Goal: Task Accomplishment & Management: Complete application form

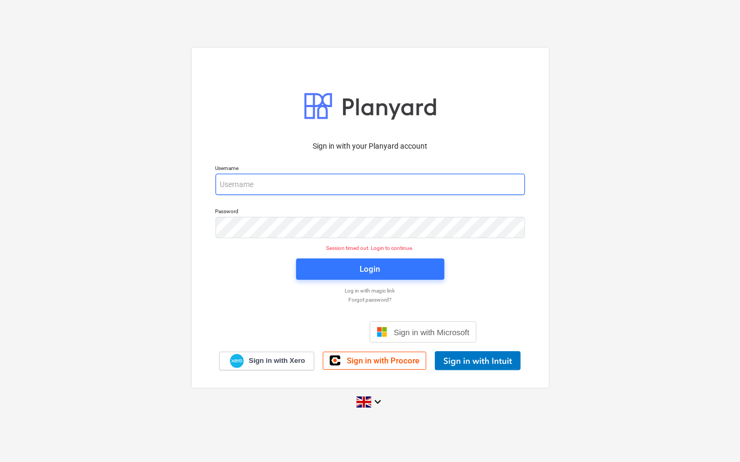
click at [245, 181] on input "email" at bounding box center [369, 184] width 309 height 21
type input "[PERSON_NAME][EMAIL_ADDRESS][PERSON_NAME][DOMAIN_NAME]"
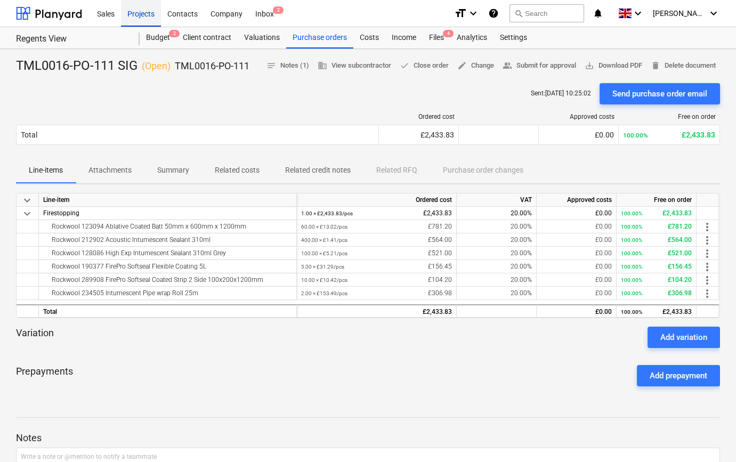
click at [137, 12] on div "Projects" at bounding box center [141, 12] width 40 height 27
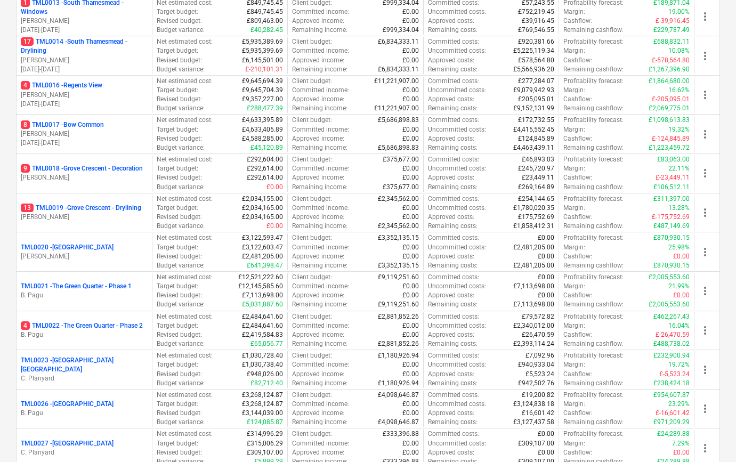
scroll to position [775, 0]
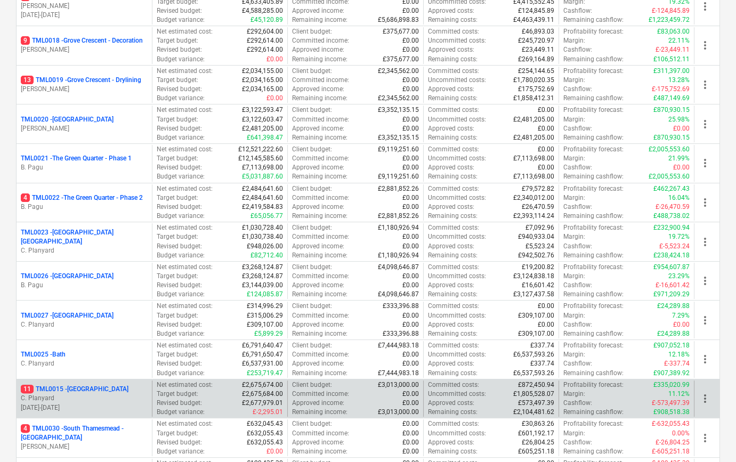
click at [101, 389] on p "11 TML0015 - [GEOGRAPHIC_DATA]" at bounding box center [75, 389] width 108 height 9
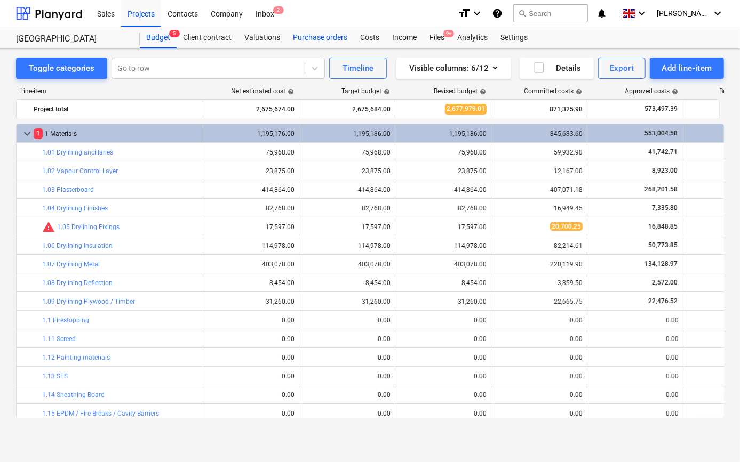
click at [331, 36] on div "Purchase orders" at bounding box center [319, 37] width 67 height 21
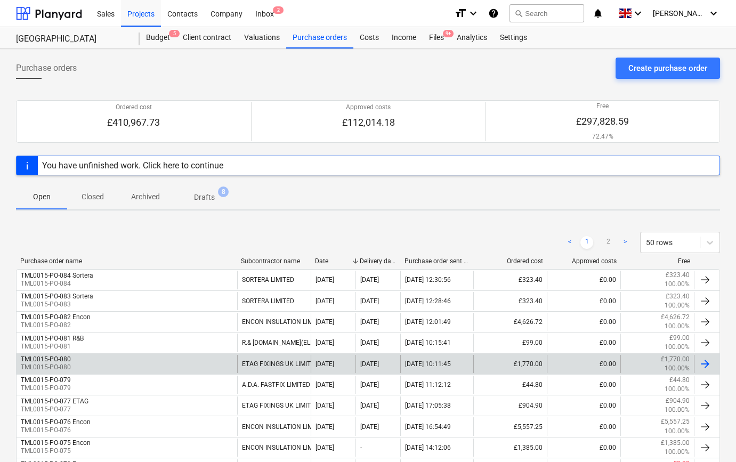
click at [122, 362] on div "TML0015-PO-080 TML0015-PO-080" at bounding box center [127, 364] width 221 height 18
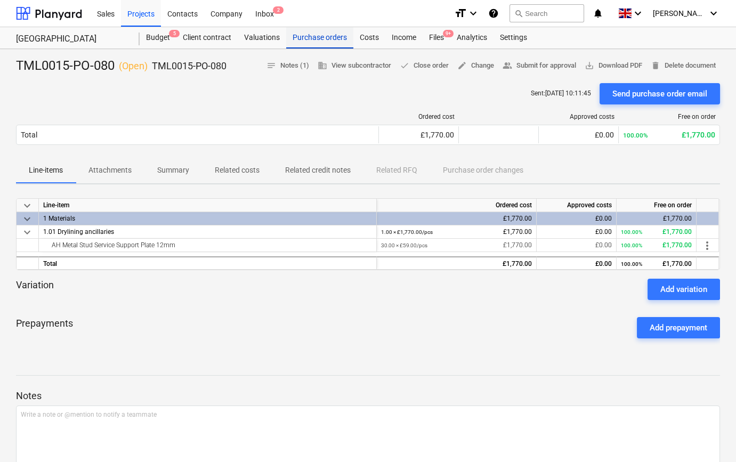
click at [326, 37] on div "Purchase orders" at bounding box center [319, 37] width 67 height 21
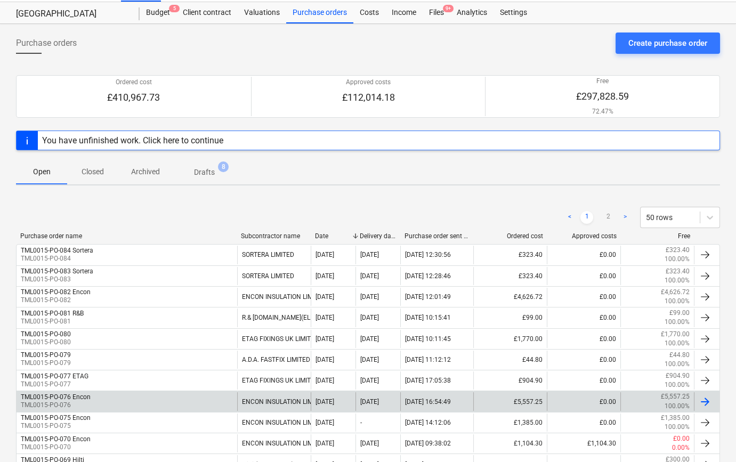
scroll to position [48, 0]
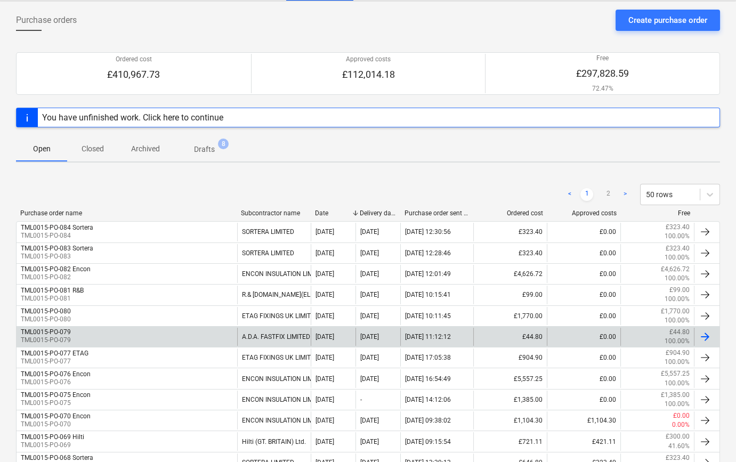
click at [278, 338] on div "A.D.A. FASTFIX LIMITED" at bounding box center [274, 337] width 74 height 18
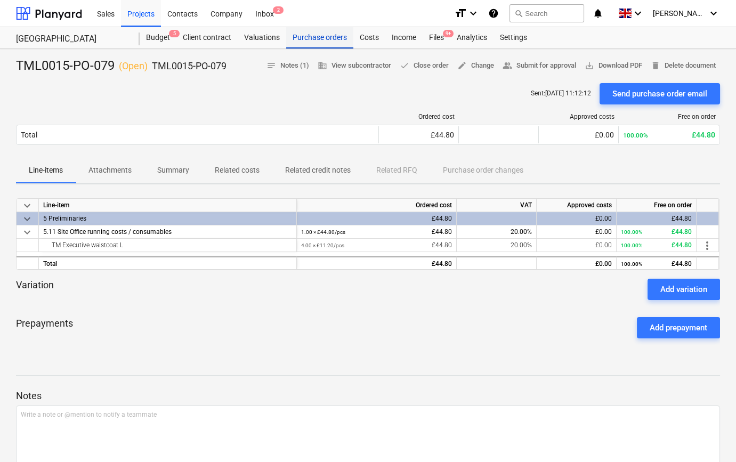
click at [297, 36] on div "Purchase orders" at bounding box center [319, 37] width 67 height 21
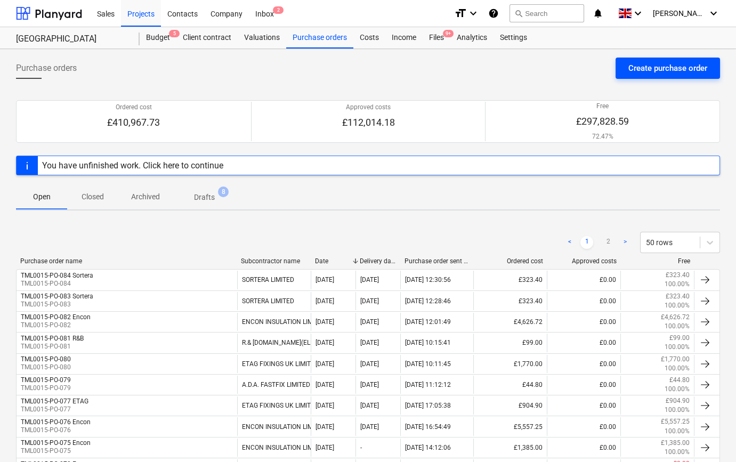
click at [652, 67] on div "Create purchase order" at bounding box center [668, 68] width 79 height 14
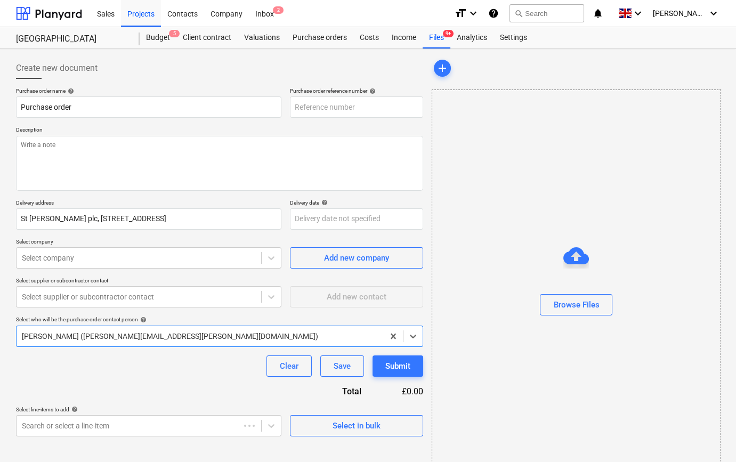
type textarea "x"
type input "TML0015-PO-085"
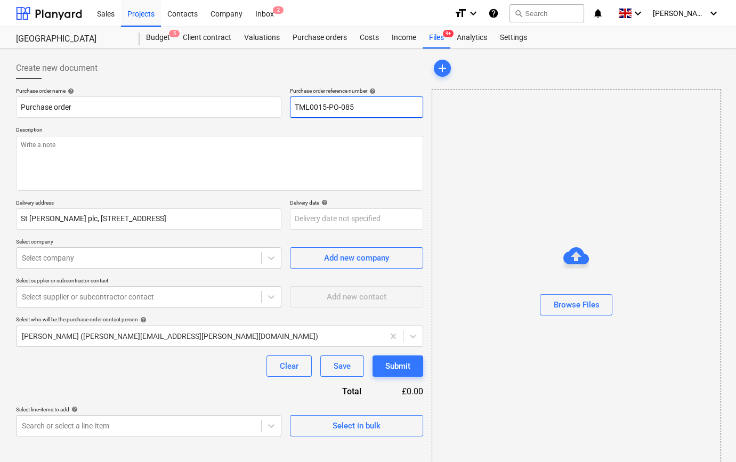
drag, startPoint x: 355, startPoint y: 105, endPoint x: 295, endPoint y: 108, distance: 59.8
click at [295, 108] on input "TML0015-PO-085" at bounding box center [356, 107] width 133 height 21
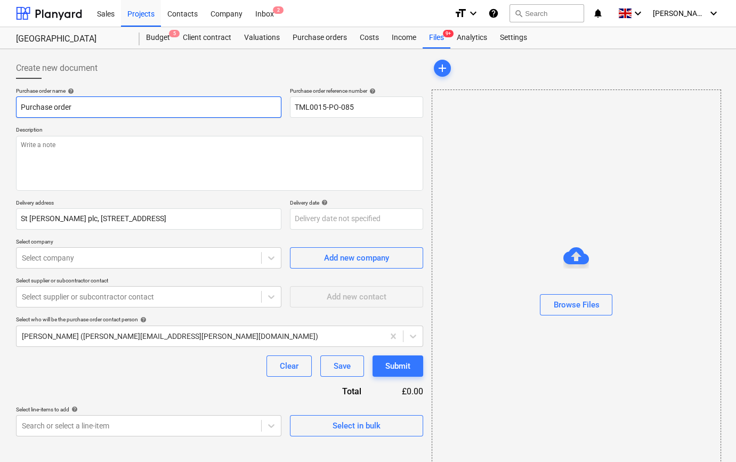
drag, startPoint x: 70, startPoint y: 108, endPoint x: 16, endPoint y: 107, distance: 53.9
click at [16, 107] on input "Purchase order" at bounding box center [149, 107] width 266 height 21
type textarea "x"
paste input "TML0015-PO-085"
type textarea "x"
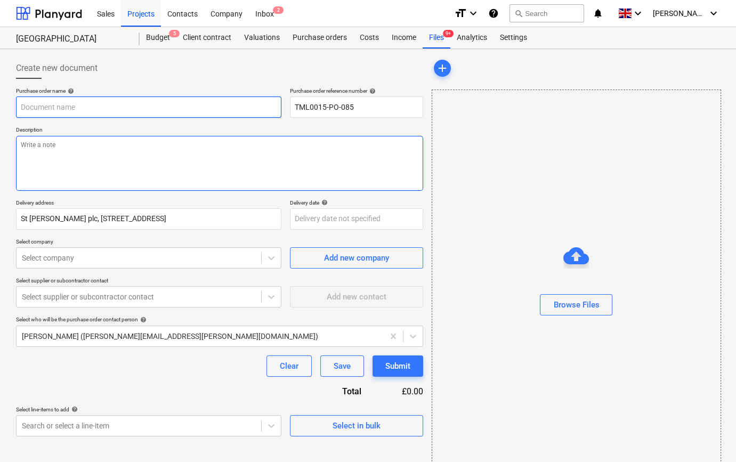
type input "TML0015-PO-085"
type textarea "x"
type input "TML0015-PO-085"
type textarea "x"
type input "TML0015-PO-085 A"
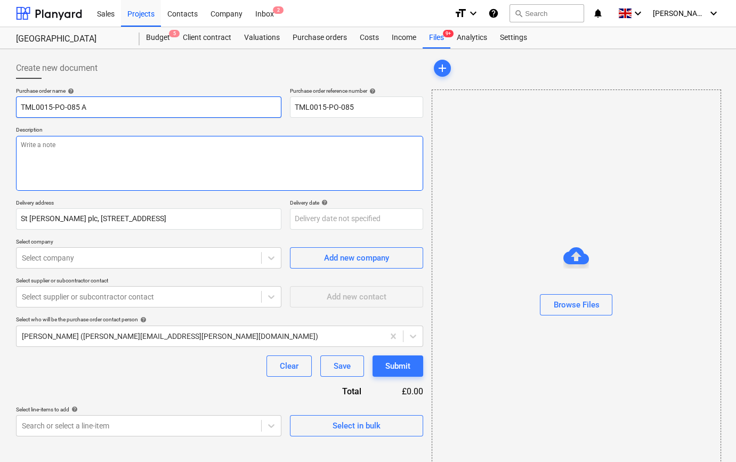
type textarea "x"
type input "TML0015-PO-085 AD"
type textarea "x"
type input "TML0015-PO-085 ADA"
click at [37, 160] on textarea at bounding box center [219, 163] width 407 height 55
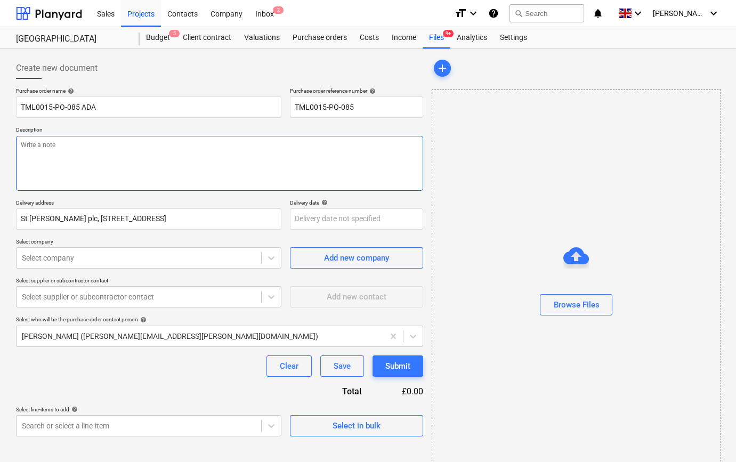
type textarea "x"
type textarea "S"
type textarea "x"
type textarea "Si"
type textarea "x"
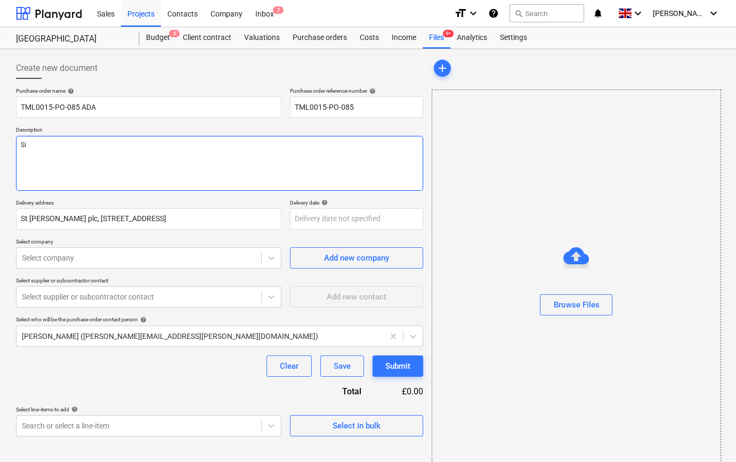
type textarea "Sit"
type textarea "x"
type textarea "Site"
type textarea "x"
type textarea "Site"
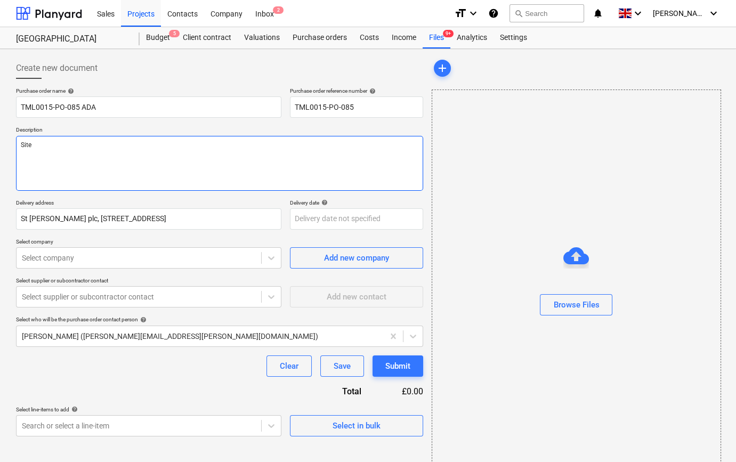
type textarea "x"
type textarea "Site c"
type textarea "x"
type textarea "Site co"
type textarea "x"
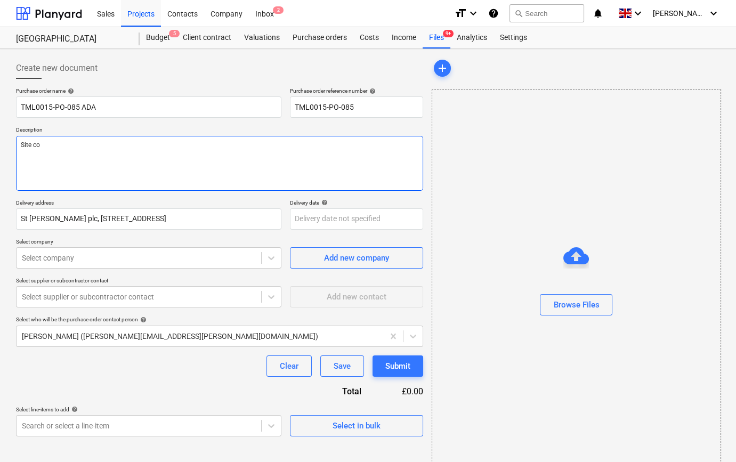
type textarea "Site con"
type textarea "x"
type textarea "Site cont"
type textarea "x"
type textarea "Site conta"
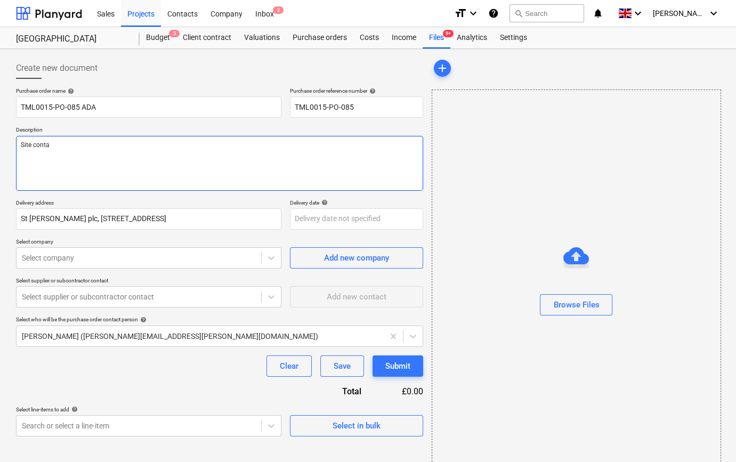
type textarea "x"
type textarea "Site contac"
type textarea "x"
type textarea "Site contact"
type textarea "x"
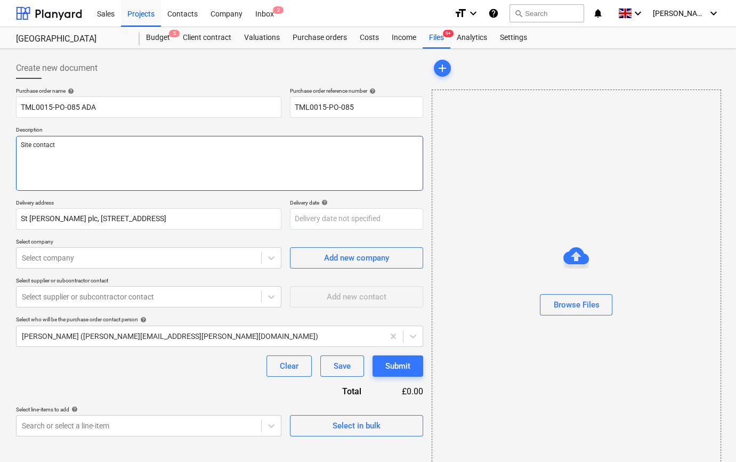
type textarea "Site contact"
type textarea "x"
type textarea "Site contact N"
type textarea "x"
type textarea "Site contact Na"
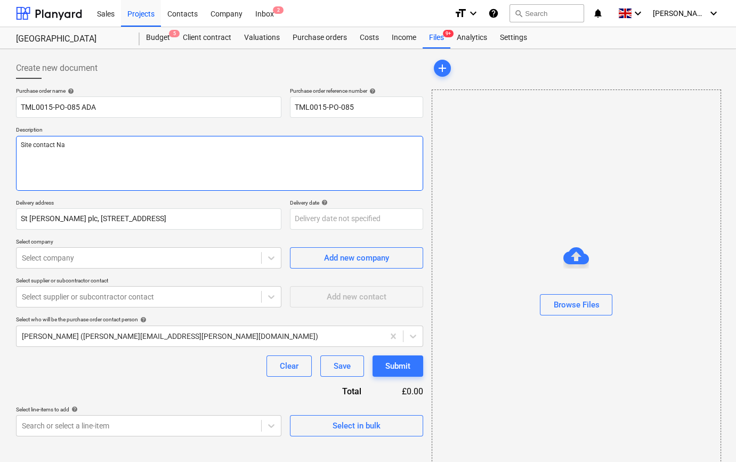
type textarea "x"
type textarea "Site contact Nar"
type textarea "x"
type textarea "Site contact Narc"
type textarea "x"
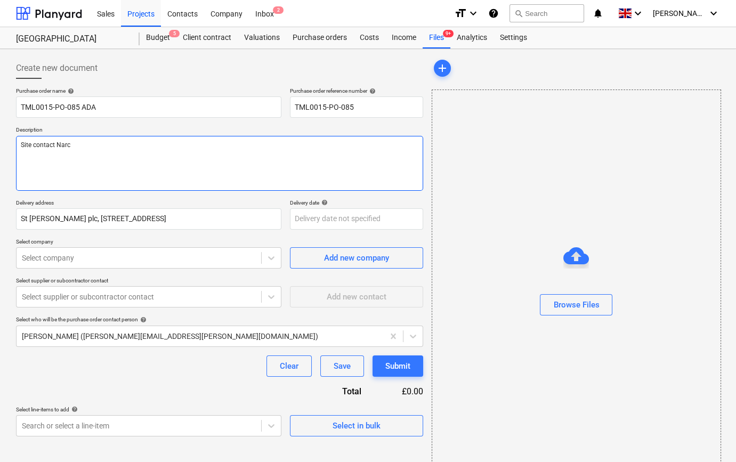
type textarea "Site contact [PERSON_NAME]"
type textarea "x"
type textarea "Site contact [PERSON_NAME]"
type textarea "x"
type textarea "Site contact [PERSON_NAME]"
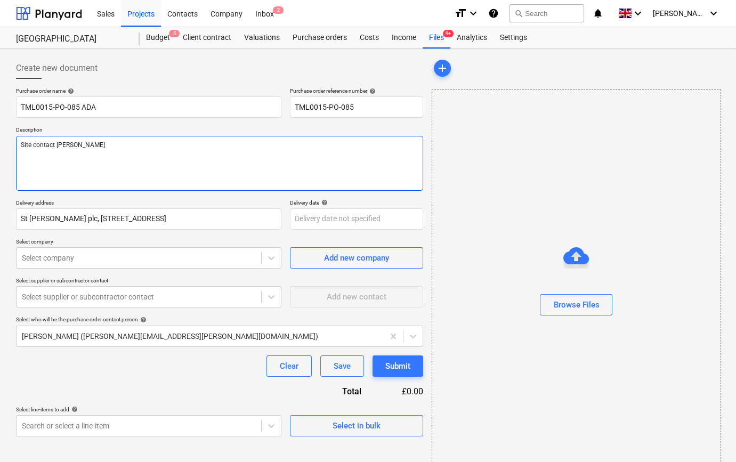
type textarea "x"
type textarea "Site contact Narcis 0"
type textarea "x"
type textarea "Site contact Narcis 07"
type textarea "x"
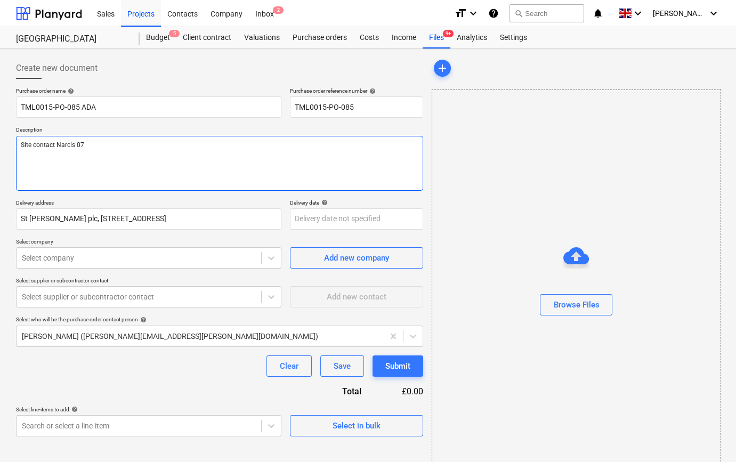
type textarea "Site contact [PERSON_NAME] 073"
type textarea "x"
type textarea "Site contact Narcis 0731"
type textarea "x"
type textarea "Site contact [PERSON_NAME] 07311"
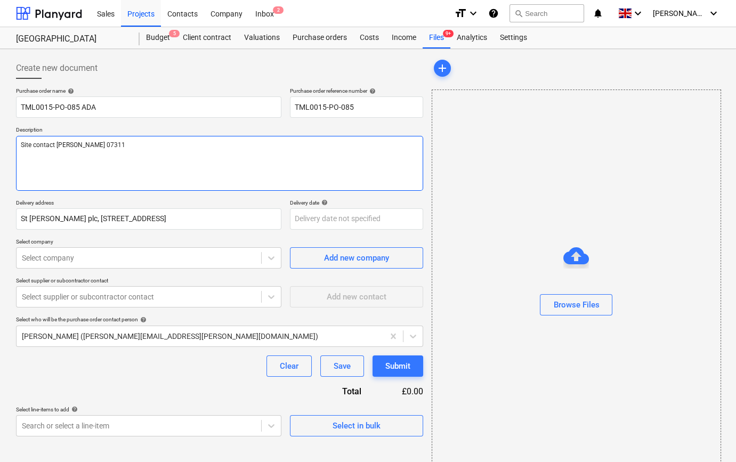
type textarea "x"
type textarea "Site contact [PERSON_NAME] 07311"
type textarea "x"
type textarea "Site contact [PERSON_NAME] 07311 2"
type textarea "x"
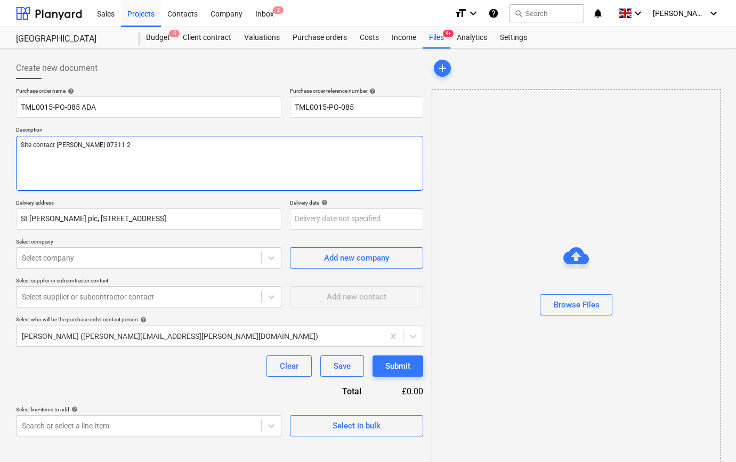
type textarea "Site contact [PERSON_NAME] [PHONE_NUMBER]"
type textarea "x"
type textarea "Site contact [PERSON_NAME] [PHONE_NUMBER]"
type textarea "x"
type textarea "Site contact [PERSON_NAME] [PHONE_NUMBER]"
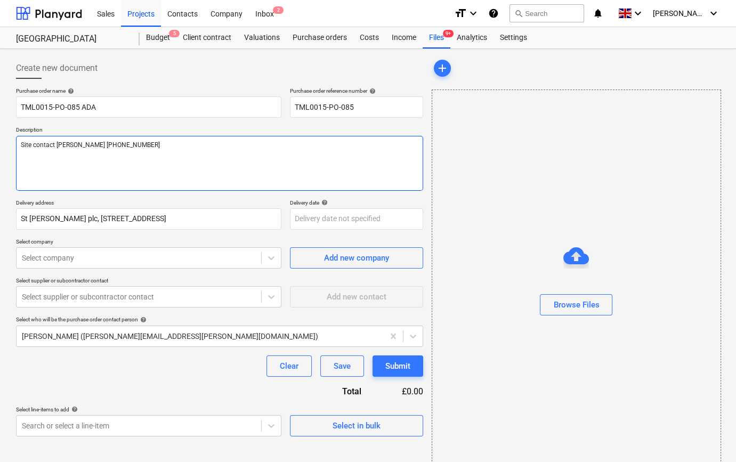
type textarea "x"
type textarea "Site contact [PERSON_NAME] [PHONE_NUMBER]"
type textarea "x"
type textarea "Site contact [PERSON_NAME] [PHONE_NUMBER]"
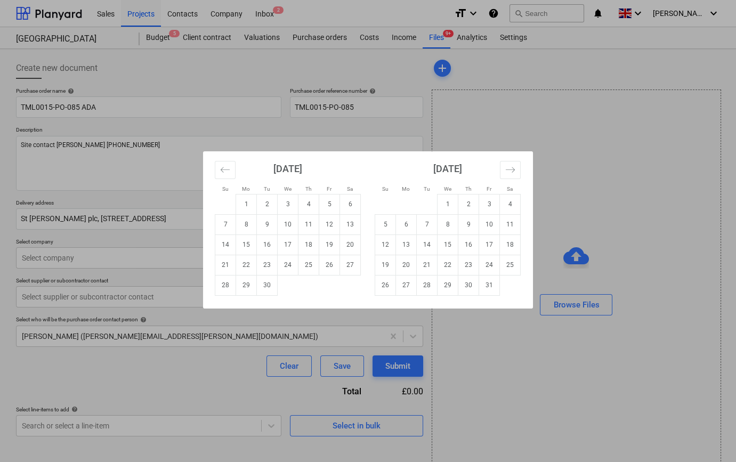
click at [301, 216] on body "Sales Projects Contacts Company Inbox 2 format_size keyboard_arrow_down help se…" at bounding box center [368, 231] width 736 height 462
click at [286, 205] on td "3" at bounding box center [288, 204] width 21 height 20
type textarea "x"
type input "[DATE]"
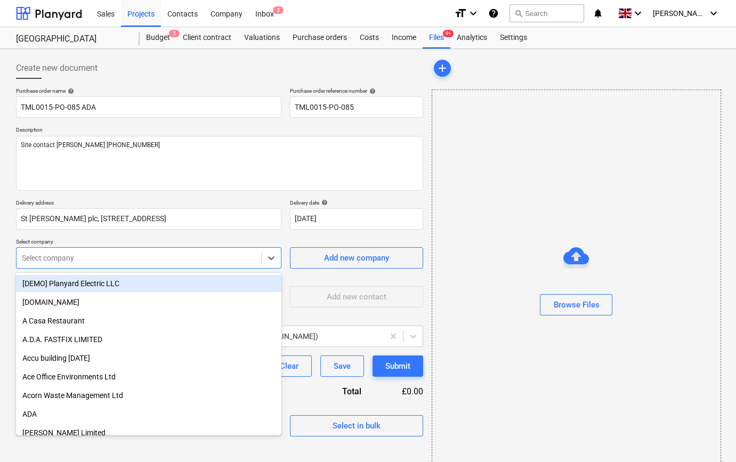
click at [98, 261] on div at bounding box center [139, 258] width 234 height 11
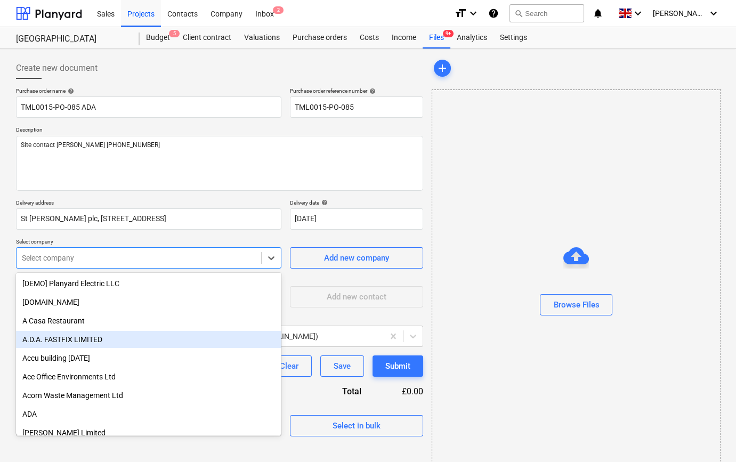
click at [44, 344] on div "A.D.A. FASTFIX LIMITED" at bounding box center [149, 339] width 266 height 17
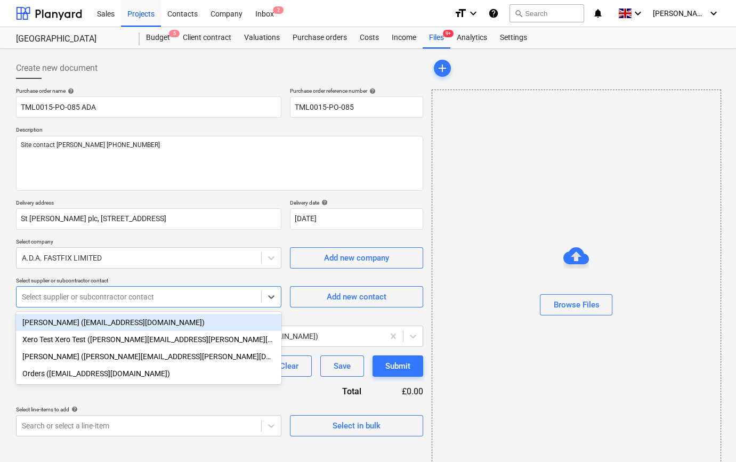
click at [60, 296] on div at bounding box center [139, 297] width 234 height 11
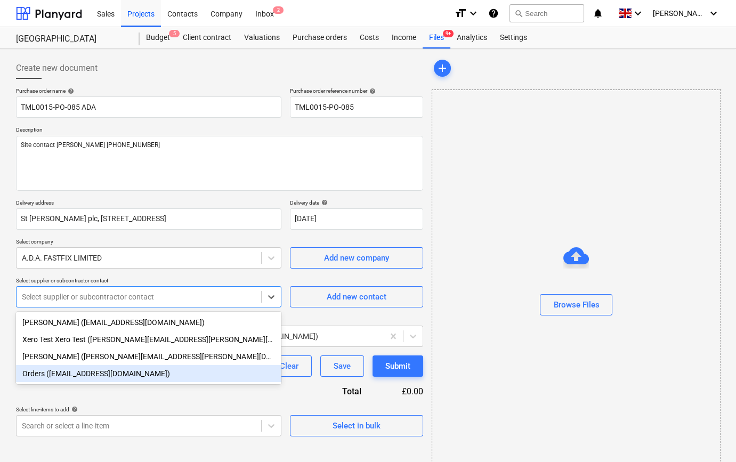
click at [71, 374] on div "Orders ([EMAIL_ADDRESS][DOMAIN_NAME])" at bounding box center [149, 373] width 266 height 17
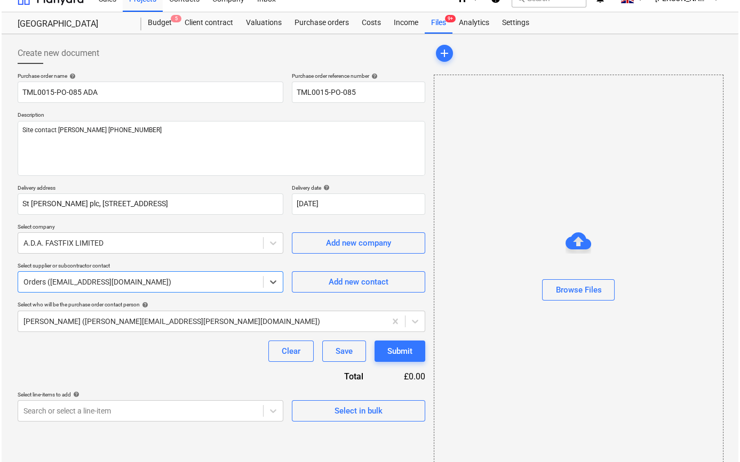
scroll to position [23, 0]
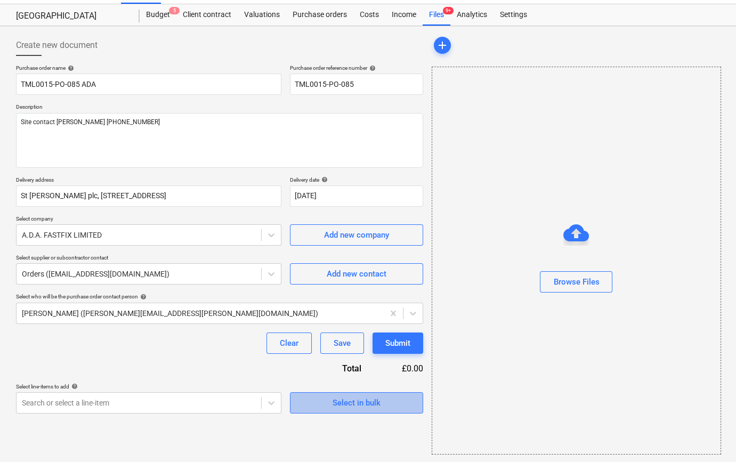
click at [365, 409] on div "Select in bulk" at bounding box center [357, 403] width 48 height 14
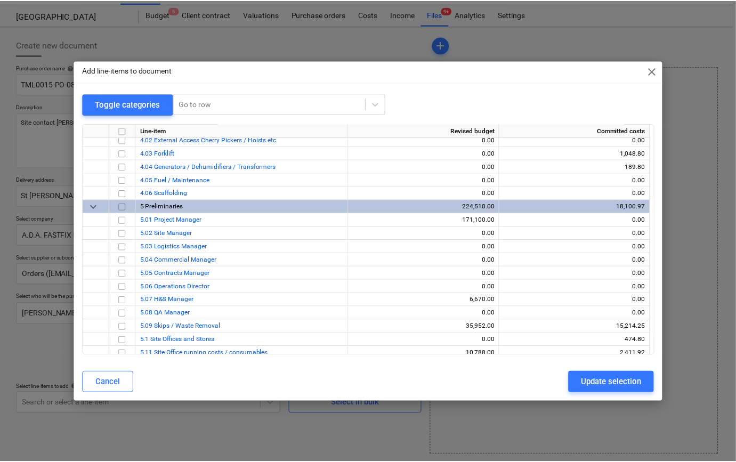
scroll to position [503, 0]
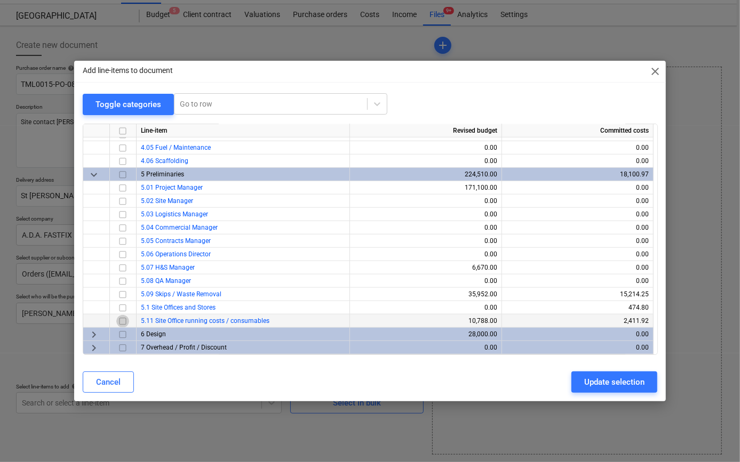
click at [122, 319] on input "checkbox" at bounding box center [122, 321] width 13 height 13
click at [603, 387] on div "Update selection" at bounding box center [614, 382] width 60 height 14
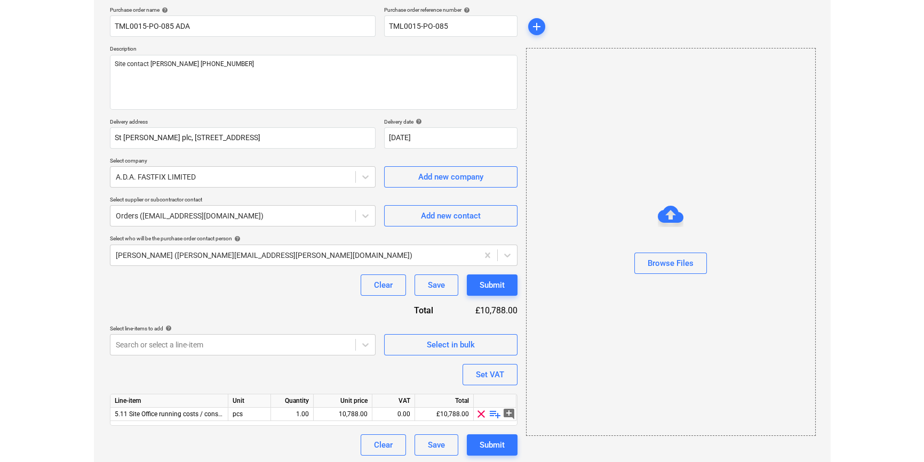
scroll to position [83, 0]
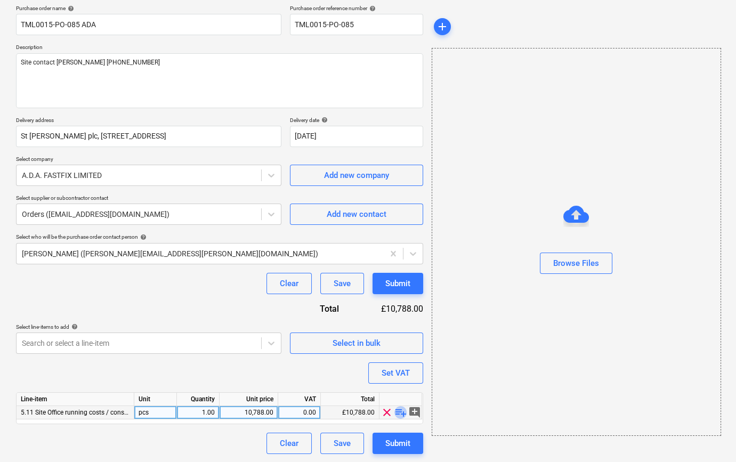
click at [397, 414] on span "playlist_add" at bounding box center [401, 412] width 13 height 13
type textarea "x"
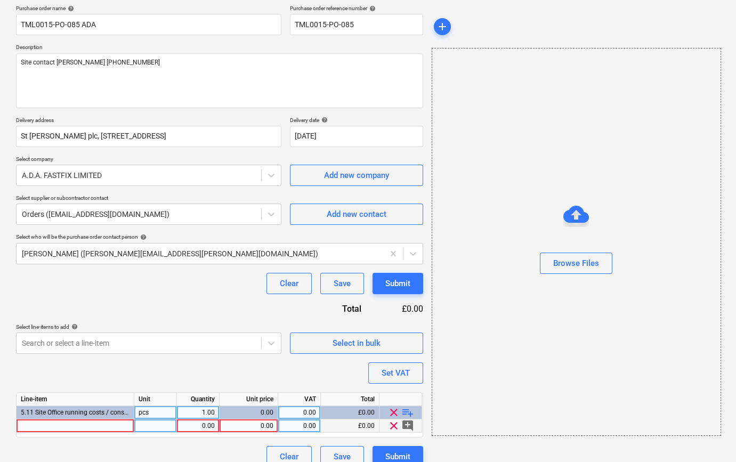
click at [26, 426] on div at bounding box center [76, 426] width 118 height 13
type input "TM Hi Viz waistcoat L"
type textarea "x"
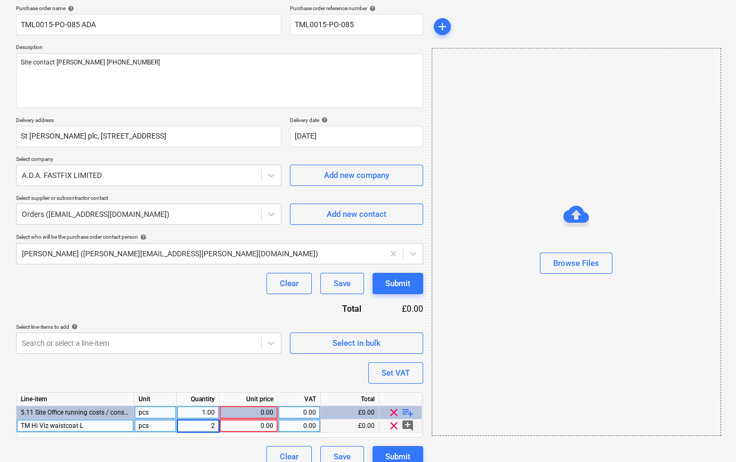
type input "20"
type textarea "x"
type input "6.44"
type textarea "x"
type input "20"
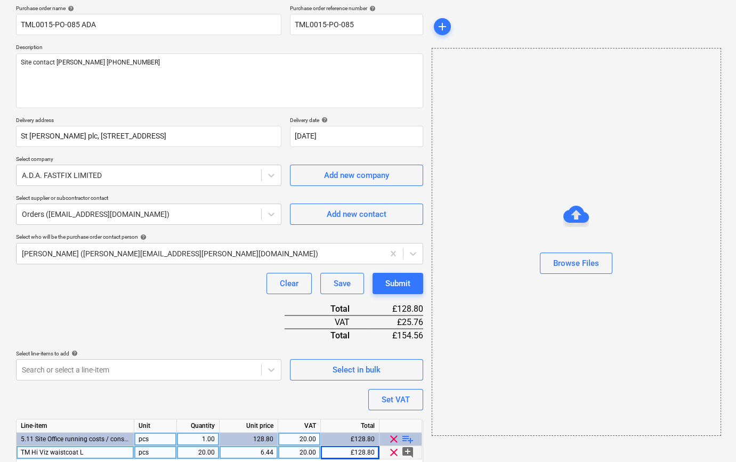
click at [402, 435] on span "playlist_add" at bounding box center [408, 439] width 13 height 13
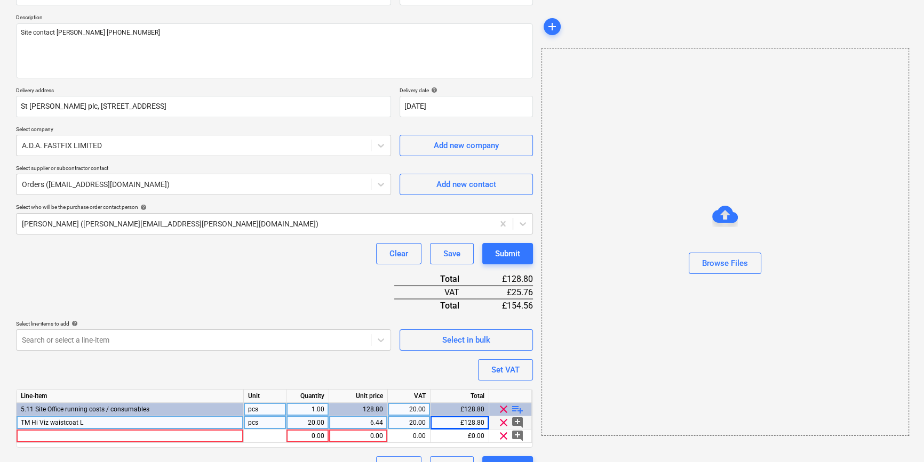
scroll to position [136, 0]
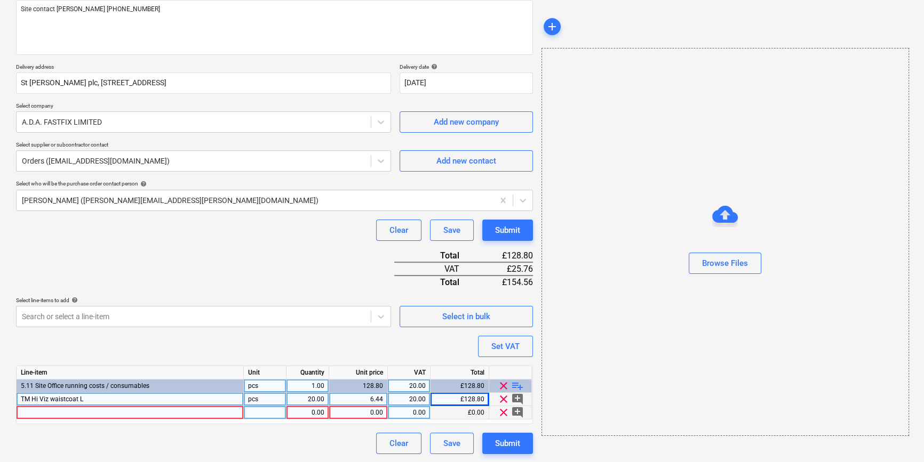
click at [503, 415] on span "clear" at bounding box center [503, 412] width 13 height 13
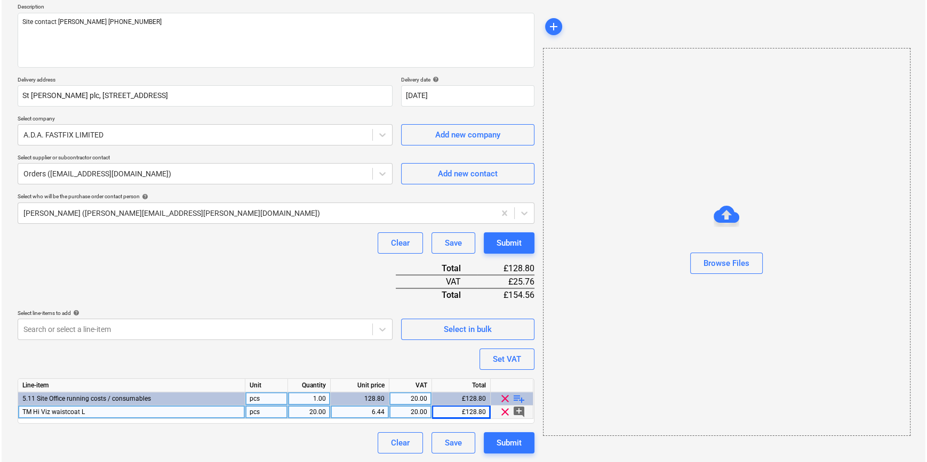
scroll to position [123, 0]
click at [509, 444] on div "Submit" at bounding box center [507, 444] width 25 height 14
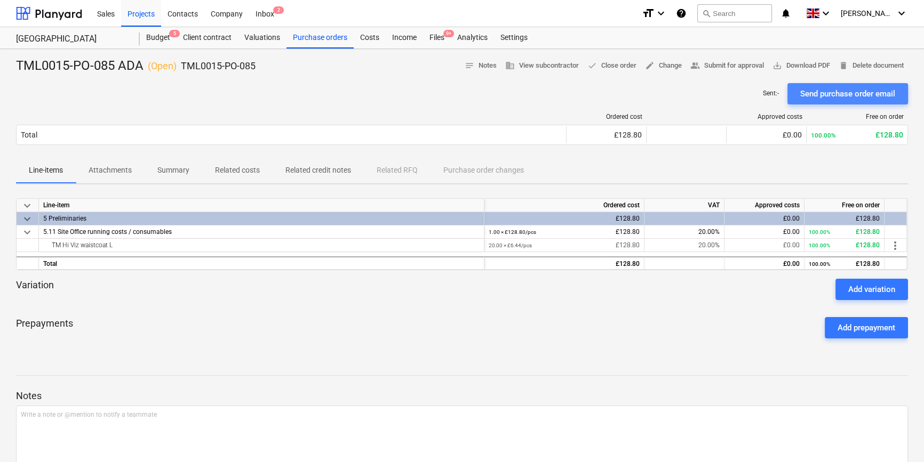
click at [739, 94] on div "Send purchase order email" at bounding box center [847, 94] width 95 height 14
click at [739, 63] on span "save_alt Download PDF" at bounding box center [801, 66] width 58 height 12
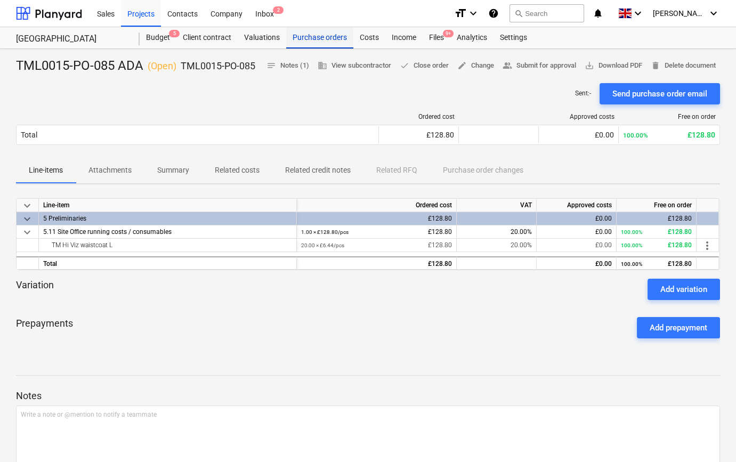
click at [307, 37] on div "Purchase orders" at bounding box center [319, 37] width 67 height 21
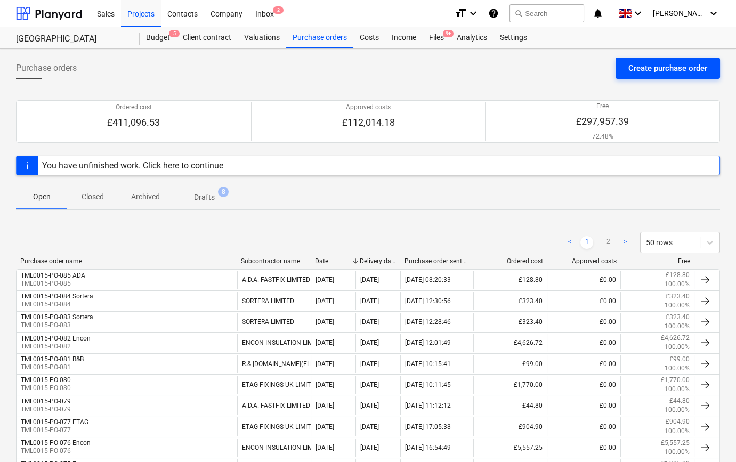
click at [668, 69] on div "Create purchase order" at bounding box center [668, 68] width 79 height 14
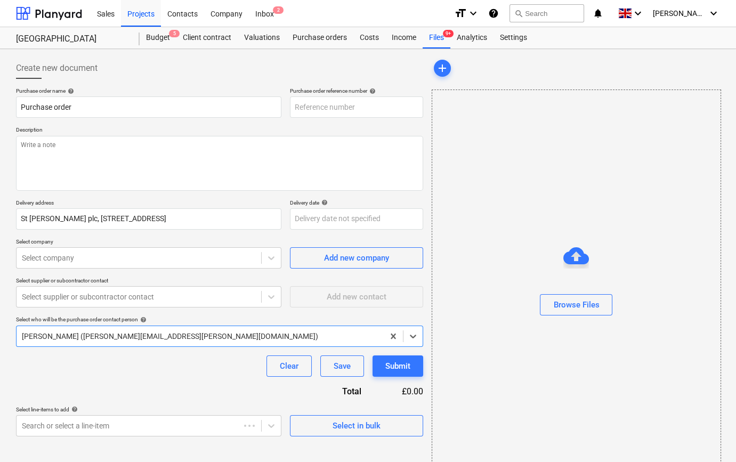
type textarea "x"
type input "TML0015-PO-086"
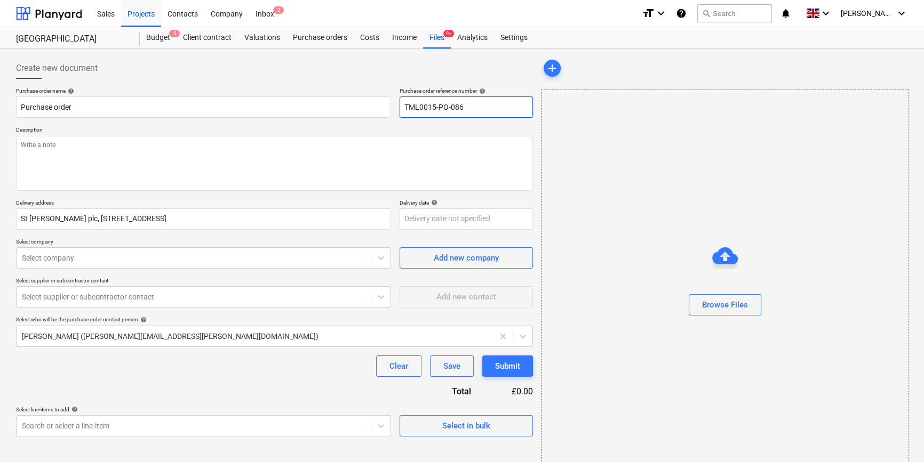
drag, startPoint x: 469, startPoint y: 107, endPoint x: 401, endPoint y: 107, distance: 67.7
click at [401, 107] on input "TML0015-PO-086" at bounding box center [465, 107] width 133 height 21
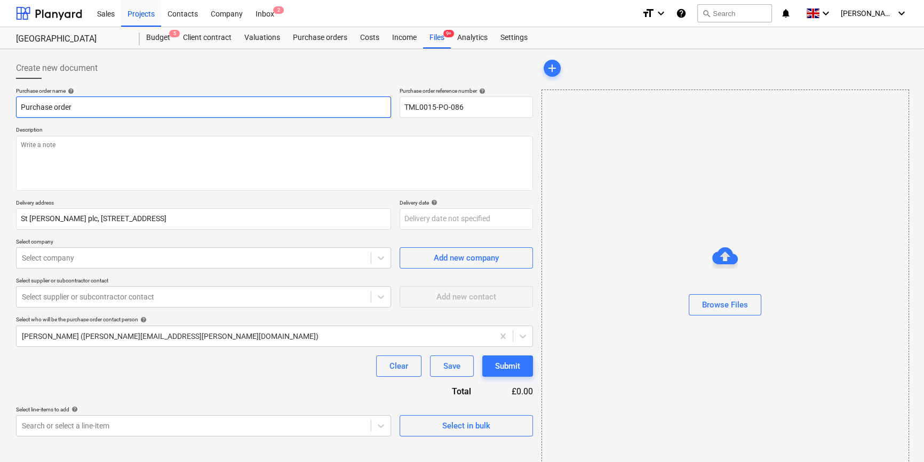
drag, startPoint x: 74, startPoint y: 106, endPoint x: 18, endPoint y: 105, distance: 56.0
click at [18, 105] on input "Purchase order" at bounding box center [203, 107] width 375 height 21
type textarea "x"
paste input "TML0015-PO-086"
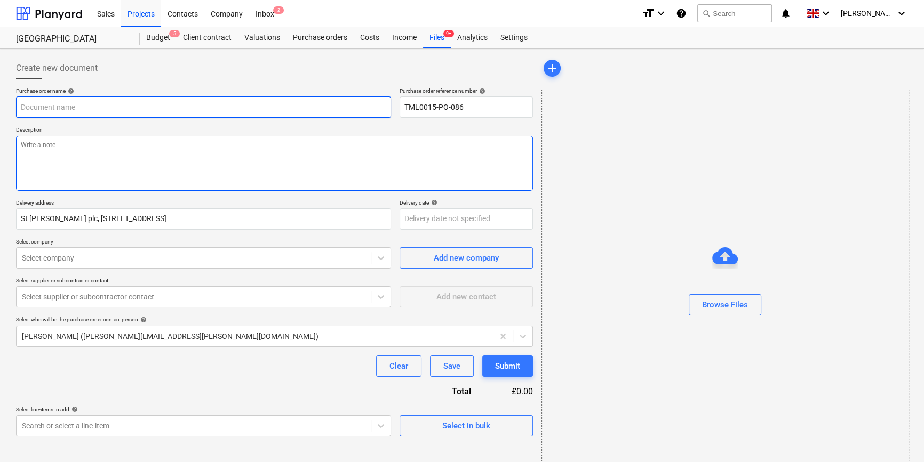
type textarea "x"
type input "TML0015-PO-086"
type textarea "x"
type input "TML0015-PO-086"
type textarea "x"
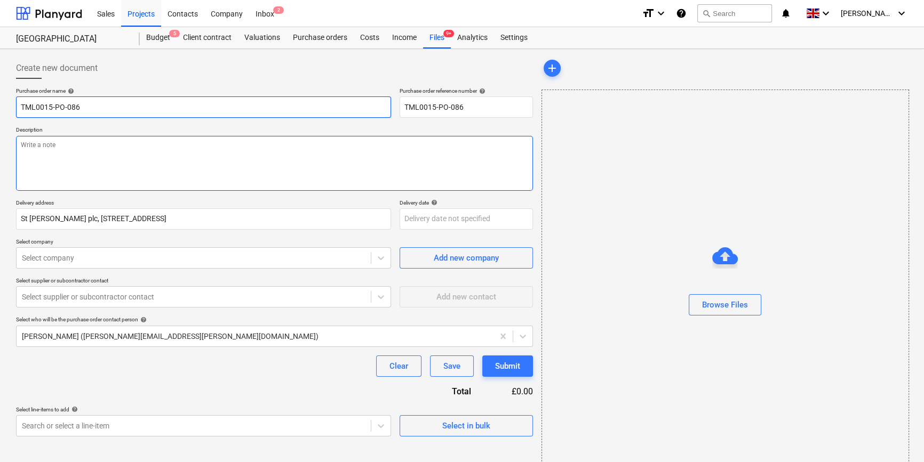
type input "TML0015-PO-086 E"
type textarea "x"
type input "TML0015-PO-086 ET"
type textarea "x"
type input "TML0015-PO-086 ETA"
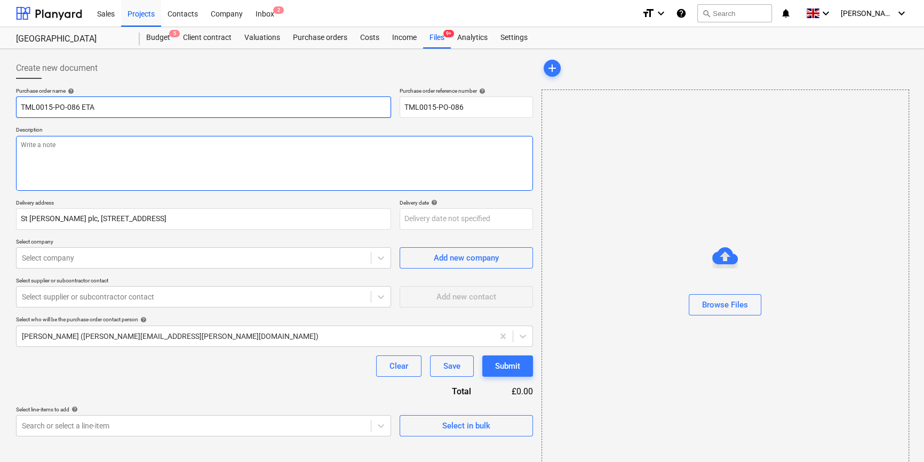
type textarea "x"
type input "TML0015-PO-086 ETAG"
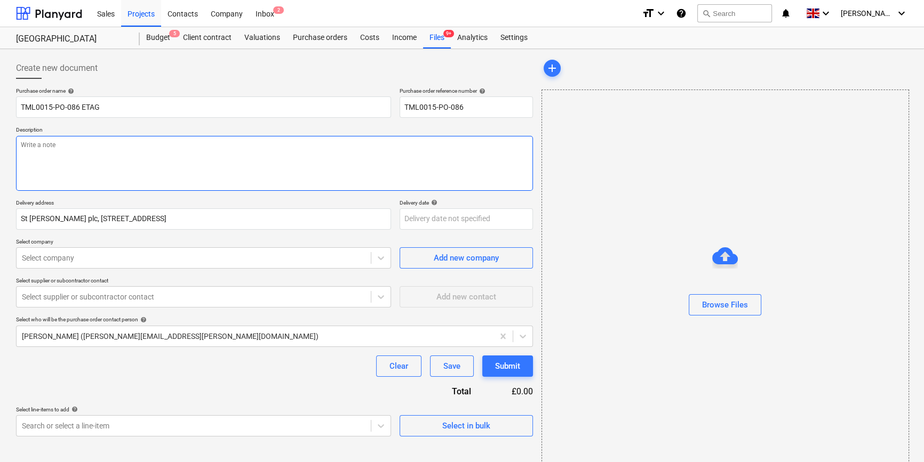
click at [35, 155] on textarea at bounding box center [274, 163] width 517 height 55
type textarea "x"
type textarea "S"
type textarea "x"
type textarea "Si"
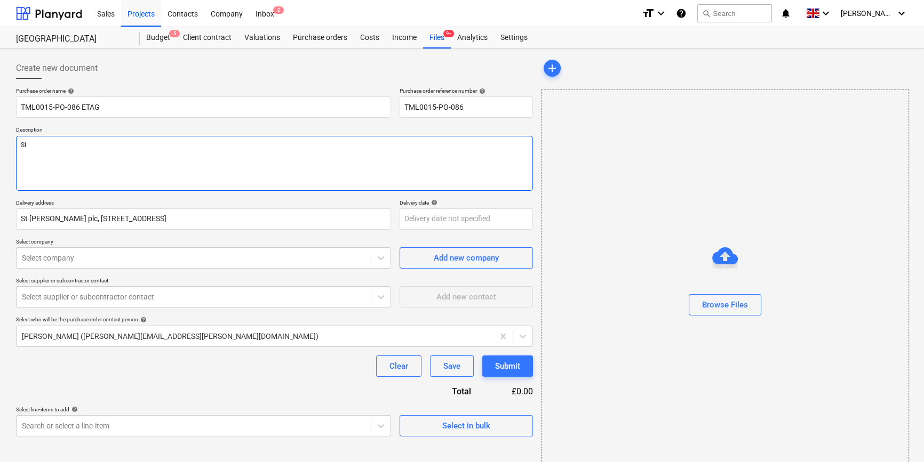
type textarea "x"
type textarea "Sit"
type textarea "x"
type textarea "Site"
type textarea "x"
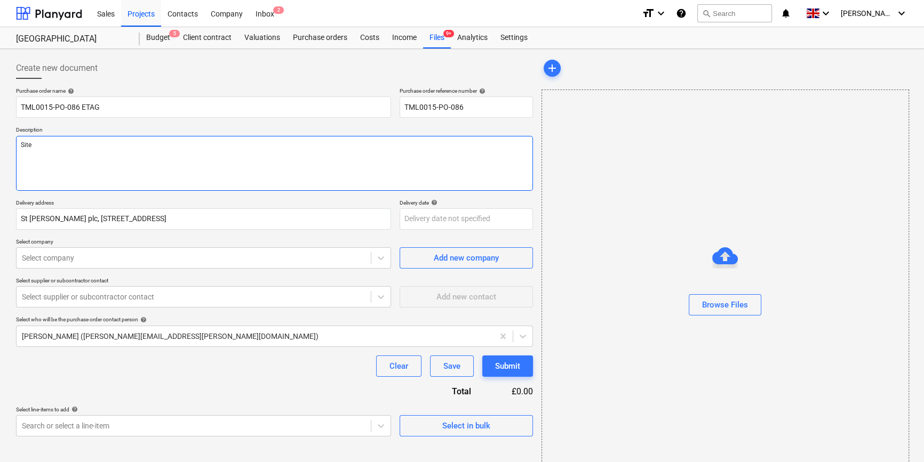
type textarea "Site"
type textarea "x"
type textarea "Site c"
type textarea "x"
type textarea "Site co"
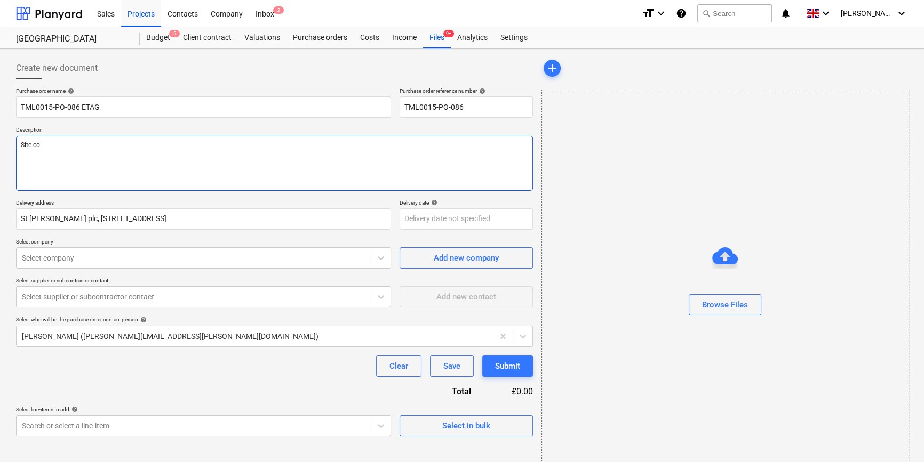
type textarea "x"
type textarea "Site con"
type textarea "x"
type textarea "Site cont"
type textarea "x"
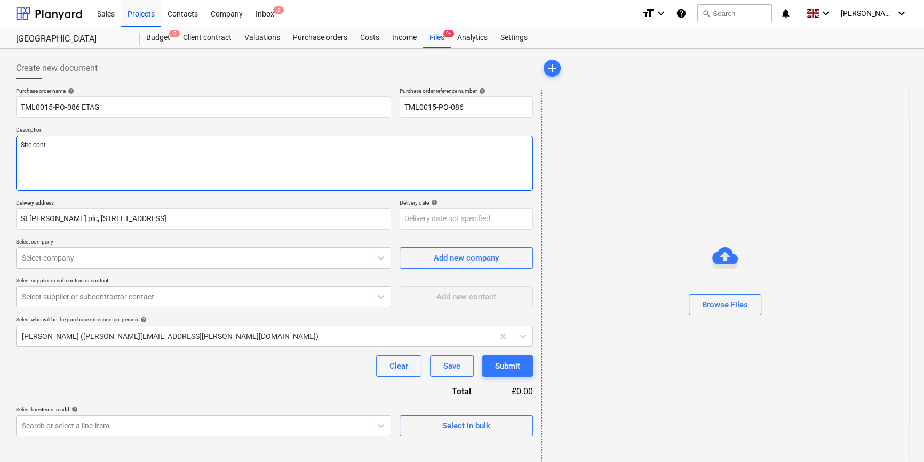
type textarea "Site conta"
type textarea "x"
type textarea "Site contac"
type textarea "x"
type textarea "Site contact"
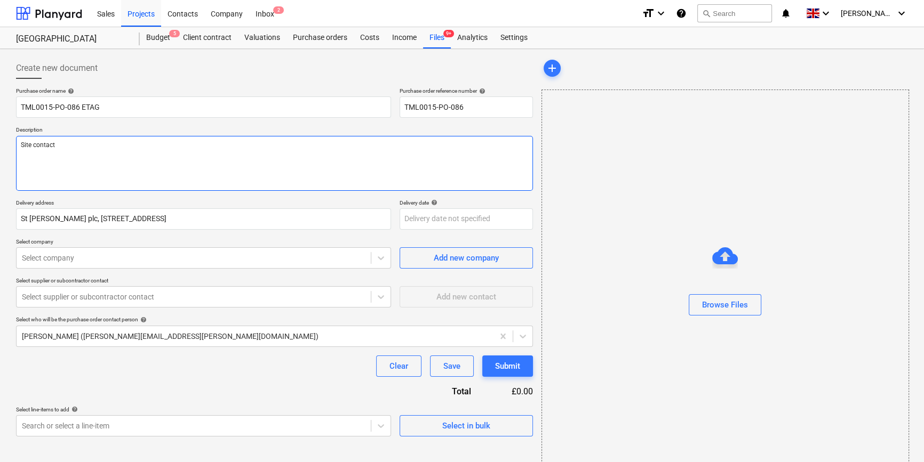
type textarea "x"
type textarea "Site contact"
type textarea "x"
type textarea "Site contact N"
type textarea "x"
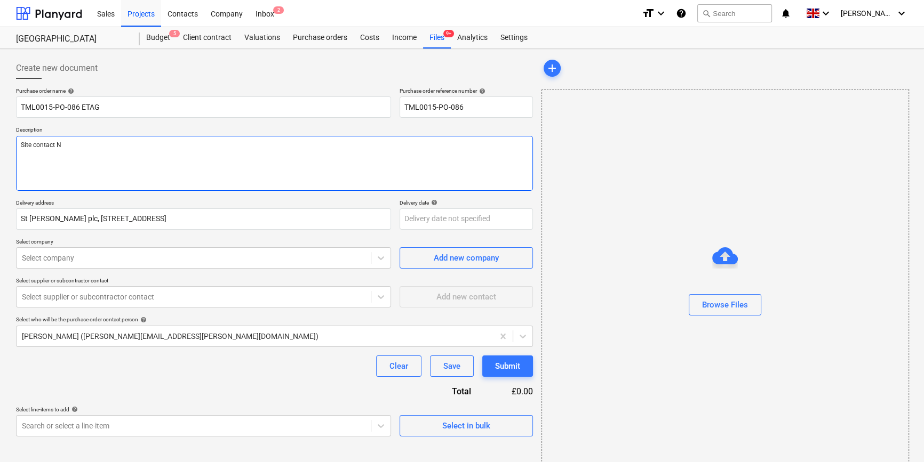
type textarea "Site contact Na"
type textarea "x"
type textarea "Site contact Nar"
type textarea "x"
type textarea "Site contact Narc"
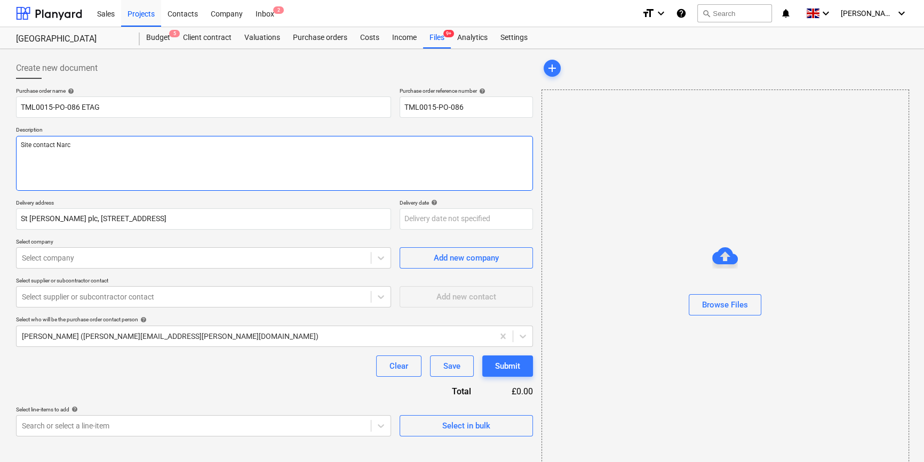
type textarea "x"
type textarea "Site contact [PERSON_NAME]"
type textarea "x"
type textarea "Site contact [PERSON_NAME]"
type textarea "x"
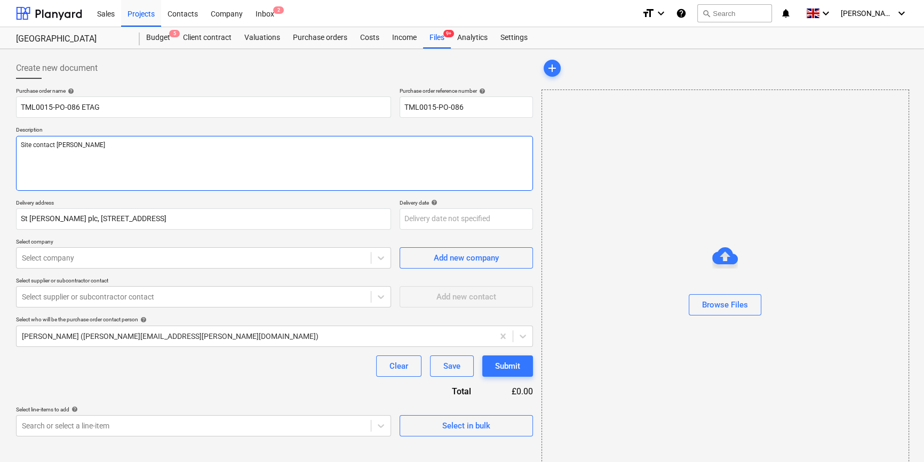
type textarea "Site contact [PERSON_NAME]"
type textarea "x"
type textarea "Site contact Narcis 0"
type textarea "x"
type textarea "Site contact Narcis 07"
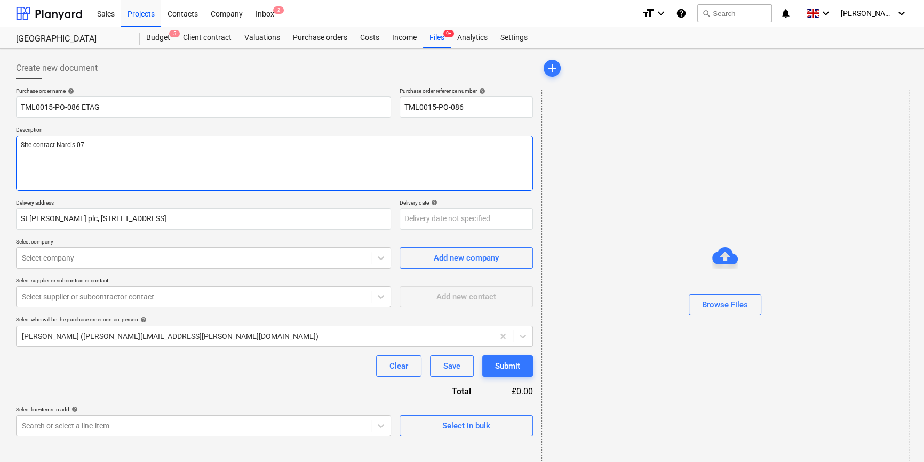
type textarea "x"
type textarea "Site contact [PERSON_NAME] 073"
type textarea "x"
type textarea "Site contact Narcis 0731"
type textarea "x"
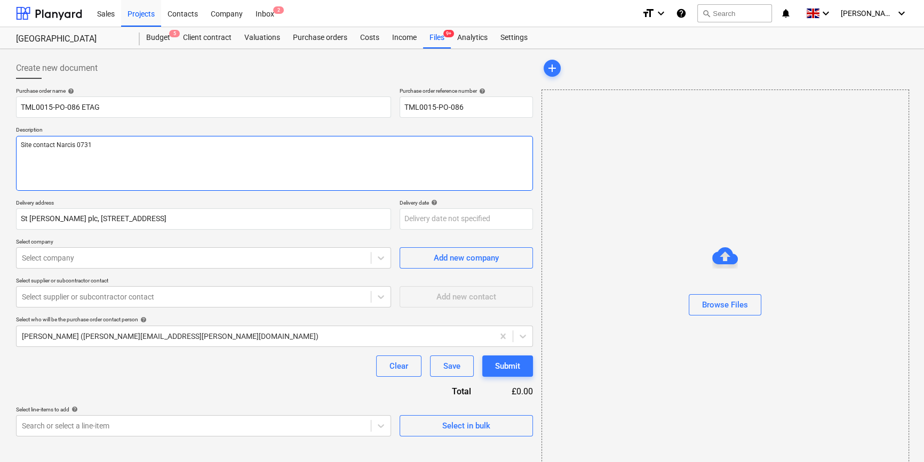
type textarea "Site contact [PERSON_NAME] 07311"
type textarea "x"
type textarea "Site contact [PERSON_NAME] 07311"
type textarea "x"
type textarea "Site contact [PERSON_NAME] 07311 2"
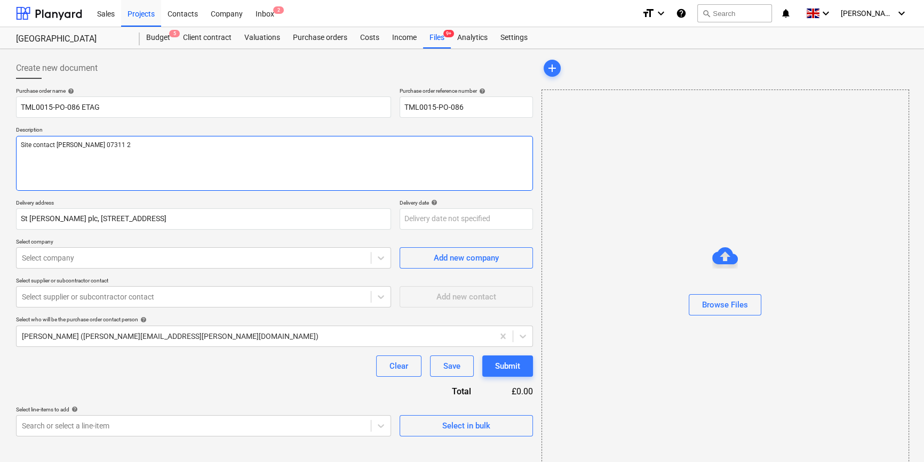
type textarea "x"
type textarea "Site contact [PERSON_NAME] [PHONE_NUMBER]"
type textarea "x"
type textarea "Site contact [PERSON_NAME] [PHONE_NUMBER]"
type textarea "x"
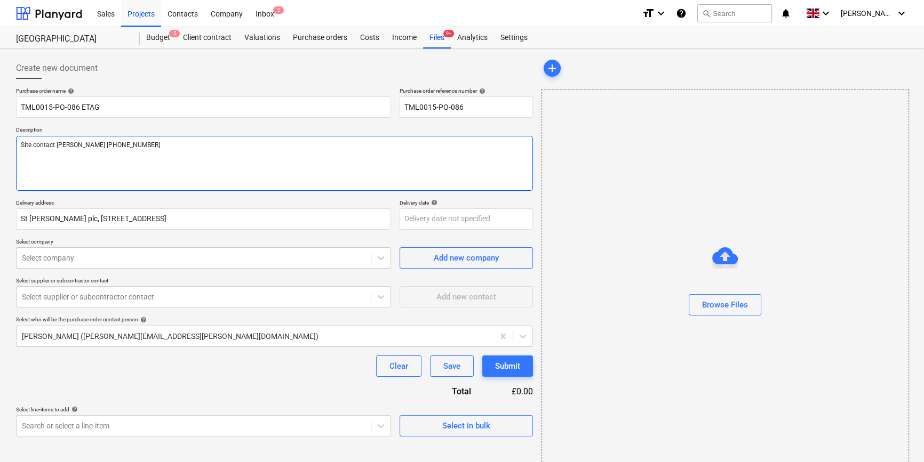
type textarea "Site contact [PERSON_NAME] [PHONE_NUMBER]"
type textarea "x"
type textarea "Site contact [PERSON_NAME] [PHONE_NUMBER]"
type textarea "x"
type textarea "Site contact [PERSON_NAME] [PHONE_NUMBER]"
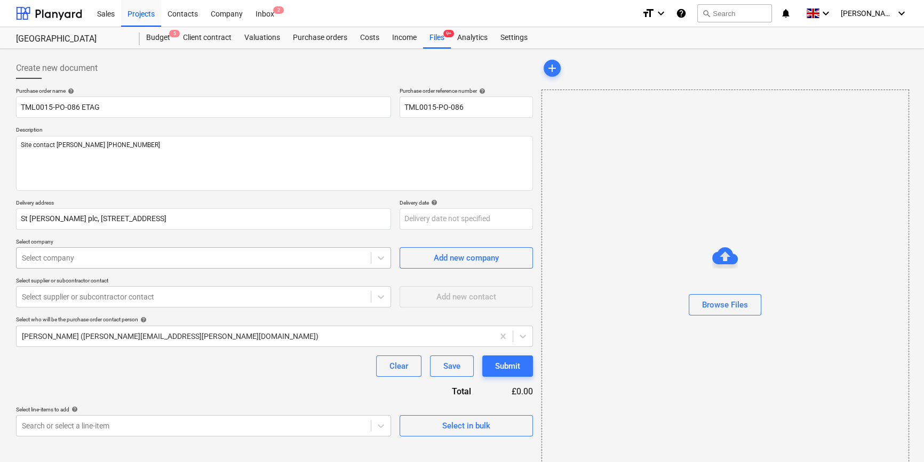
type textarea "x"
click at [196, 256] on div at bounding box center [193, 258] width 343 height 11
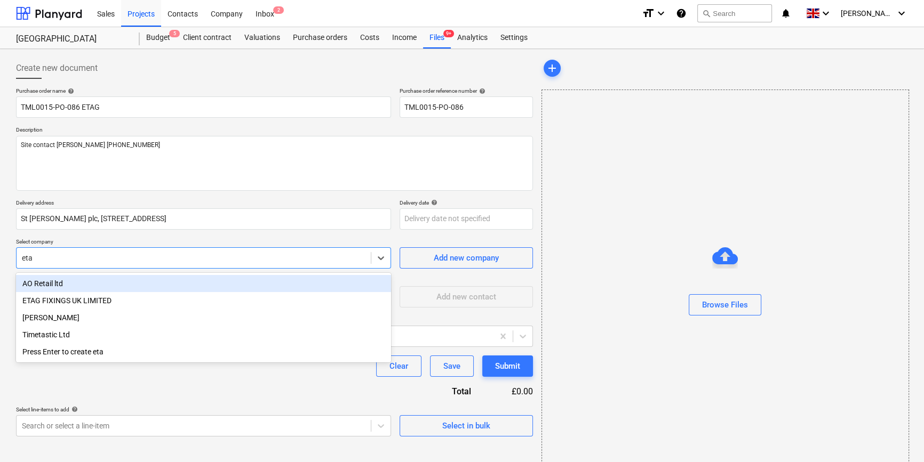
type input "etag"
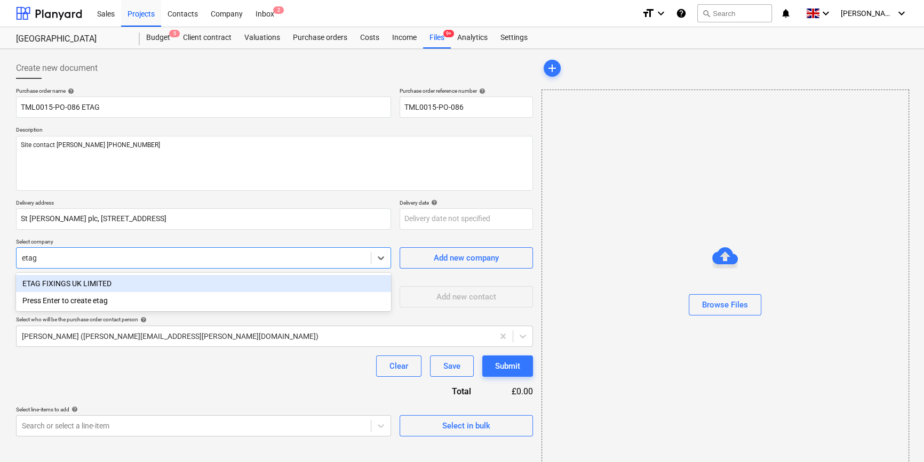
click at [113, 284] on div "ETAG FIXINGS UK LIMITED" at bounding box center [203, 283] width 375 height 17
type textarea "x"
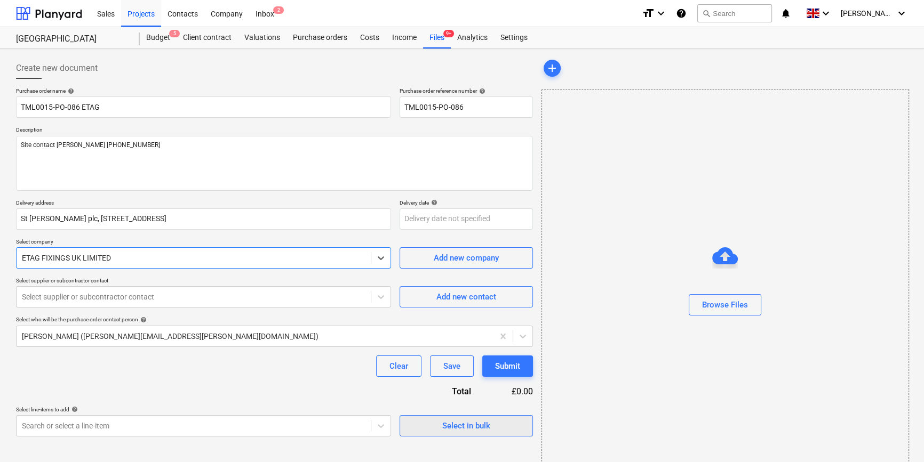
click at [406, 421] on button "Select in bulk" at bounding box center [465, 425] width 133 height 21
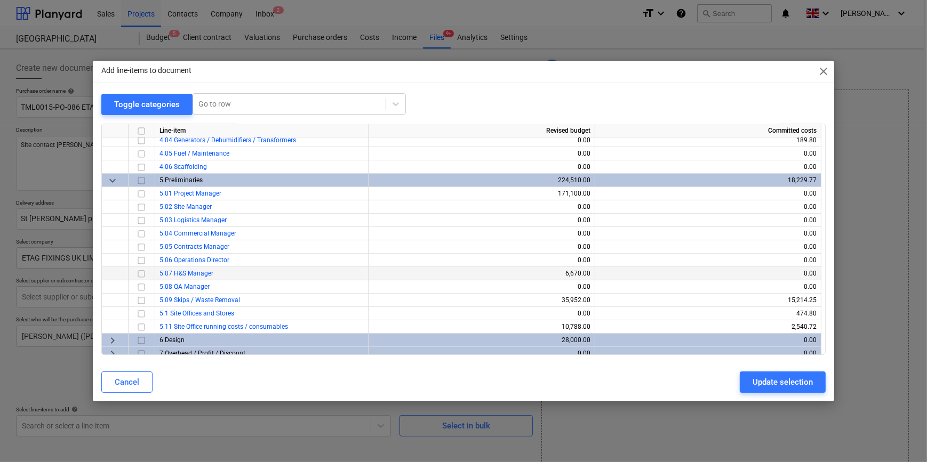
scroll to position [503, 0]
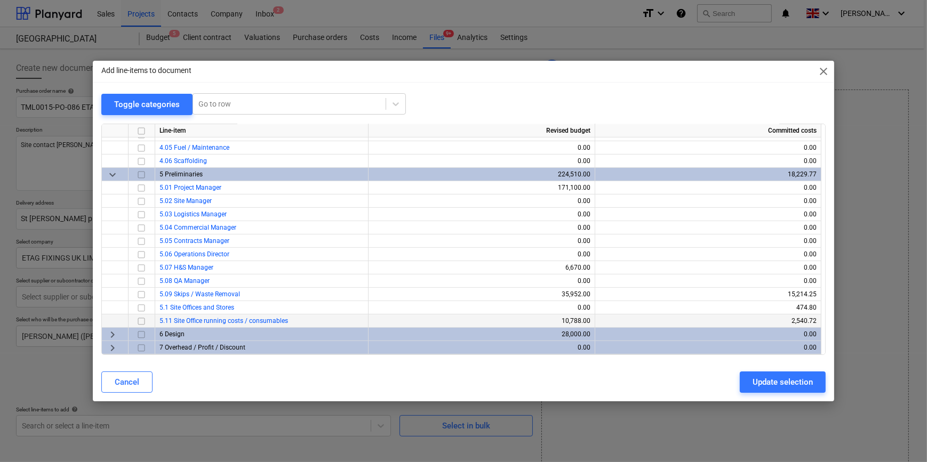
click at [143, 320] on input "checkbox" at bounding box center [141, 321] width 13 height 13
click at [140, 320] on input "checkbox" at bounding box center [141, 321] width 13 height 13
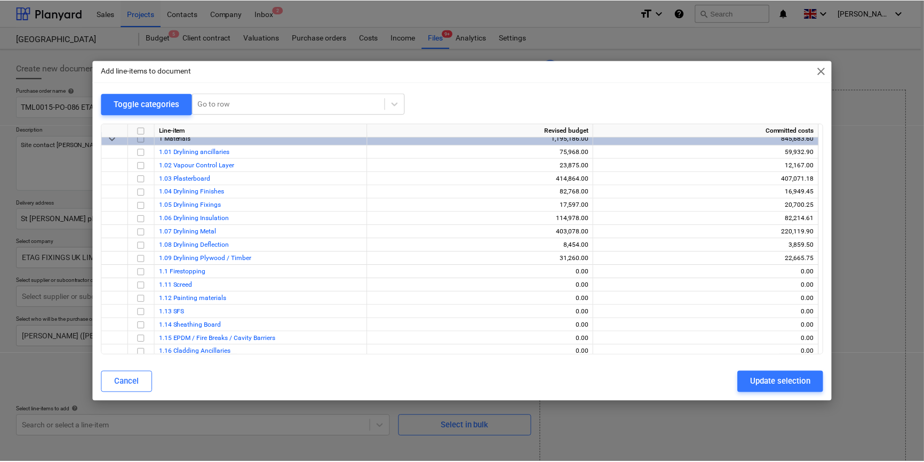
scroll to position [0, 0]
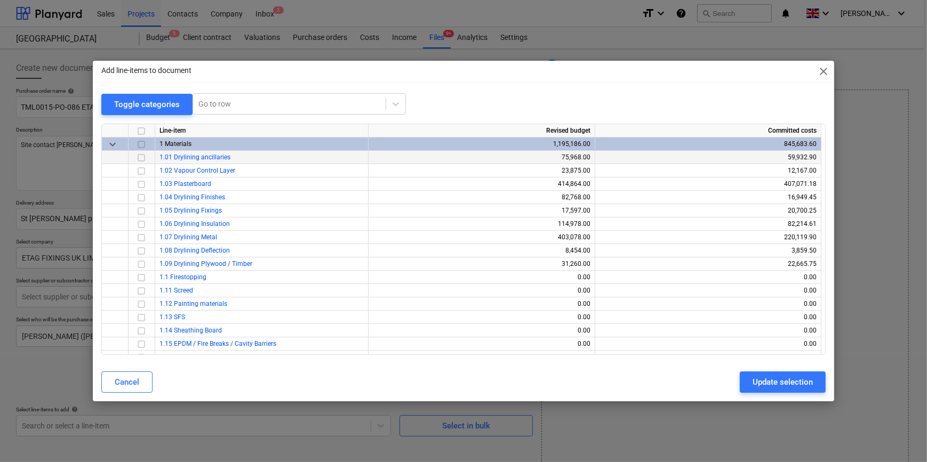
click at [142, 156] on input "checkbox" at bounding box center [141, 157] width 13 height 13
click at [739, 382] on div "Update selection" at bounding box center [782, 382] width 60 height 14
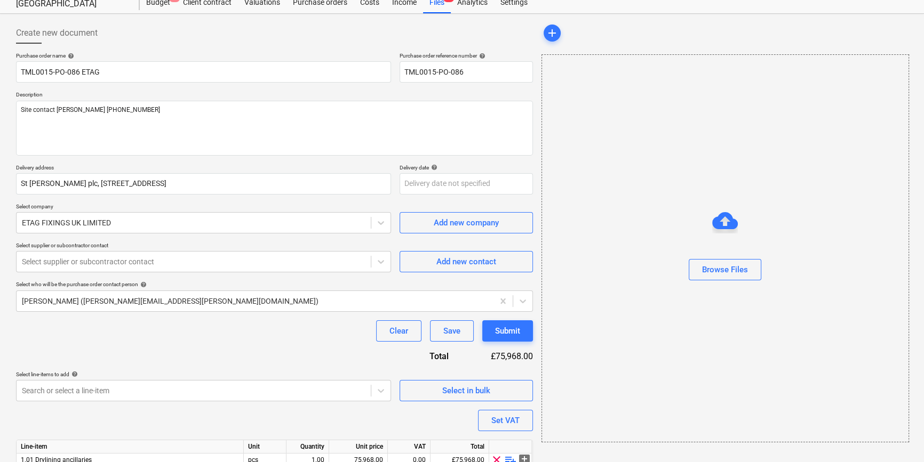
scroll to position [83, 0]
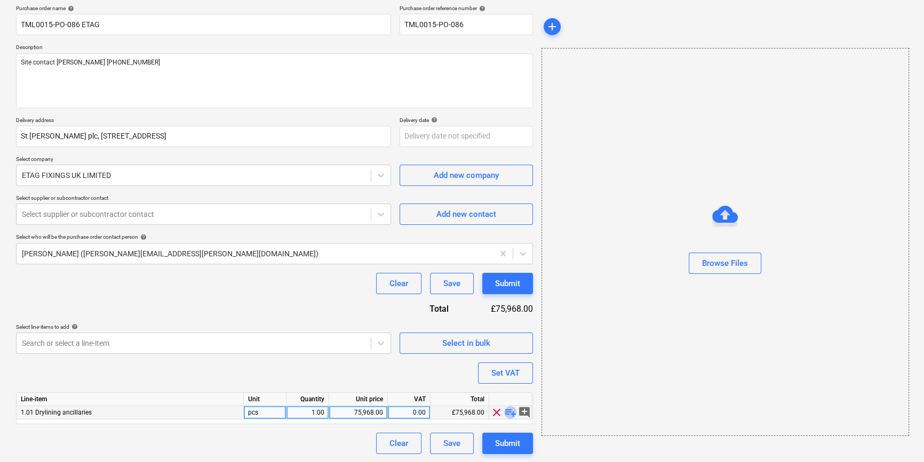
click at [507, 416] on span "playlist_add" at bounding box center [510, 412] width 13 height 13
type textarea "x"
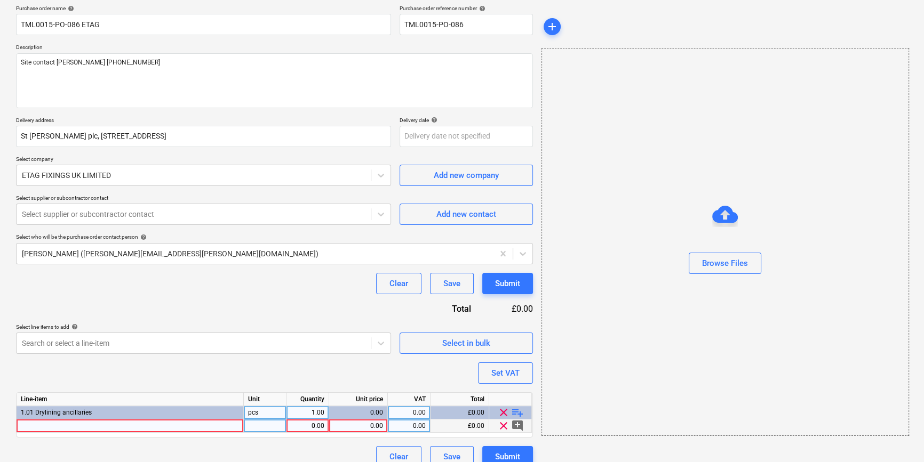
click at [34, 428] on div at bounding box center [130, 426] width 227 height 13
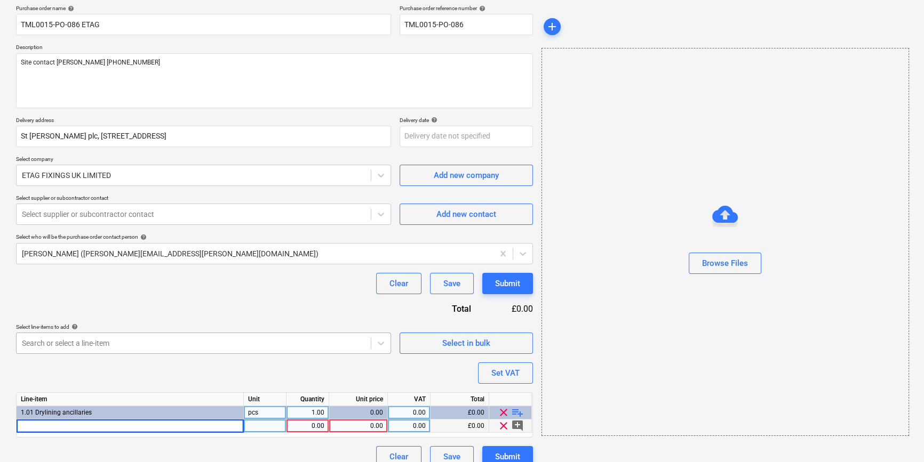
type input "Multi-Tool Blades 63mm Starlock (10 Pack)"
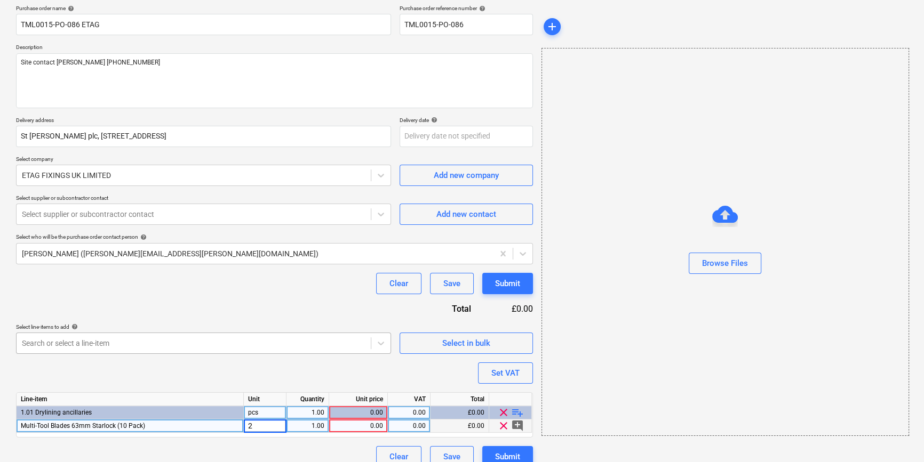
type textarea "x"
type input "81"
click at [250, 426] on div "2" at bounding box center [265, 426] width 43 height 13
type input "pcs"
type textarea "x"
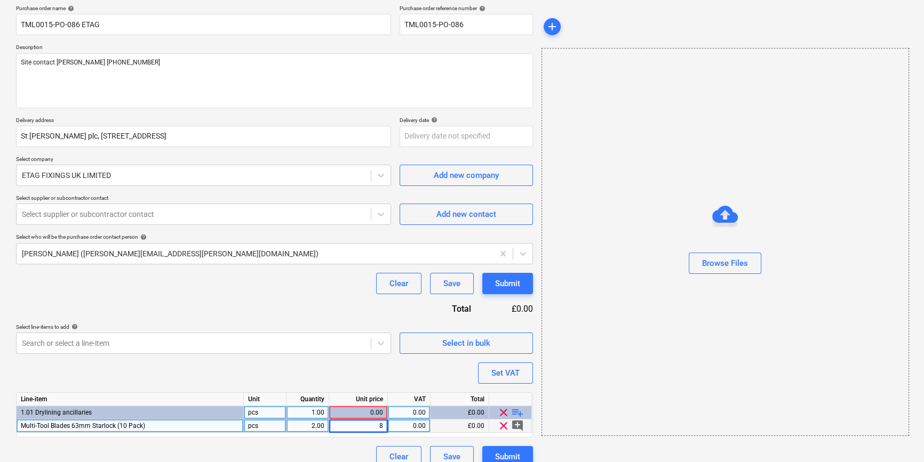
type input "81"
type textarea "x"
type input "20"
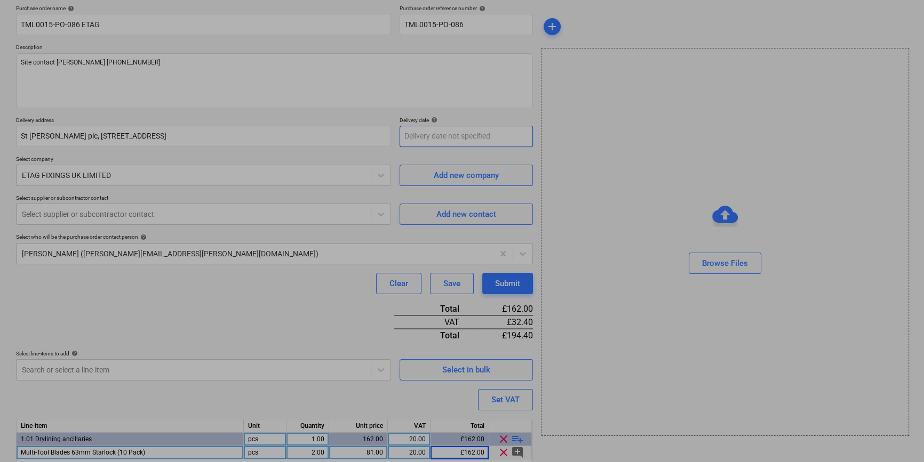
click at [414, 135] on body "Sales Projects Contacts Company Inbox 2 format_size keyboard_arrow_down help se…" at bounding box center [462, 148] width 924 height 462
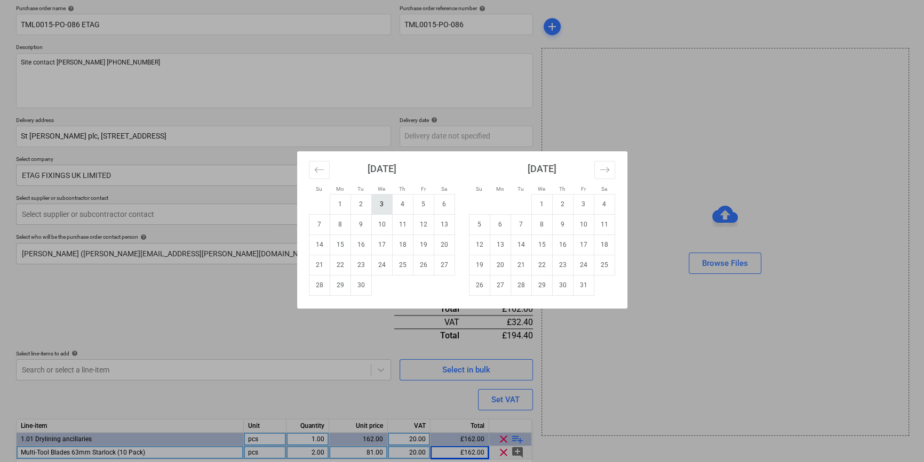
click at [378, 202] on td "3" at bounding box center [381, 204] width 21 height 20
type textarea "x"
type input "[DATE]"
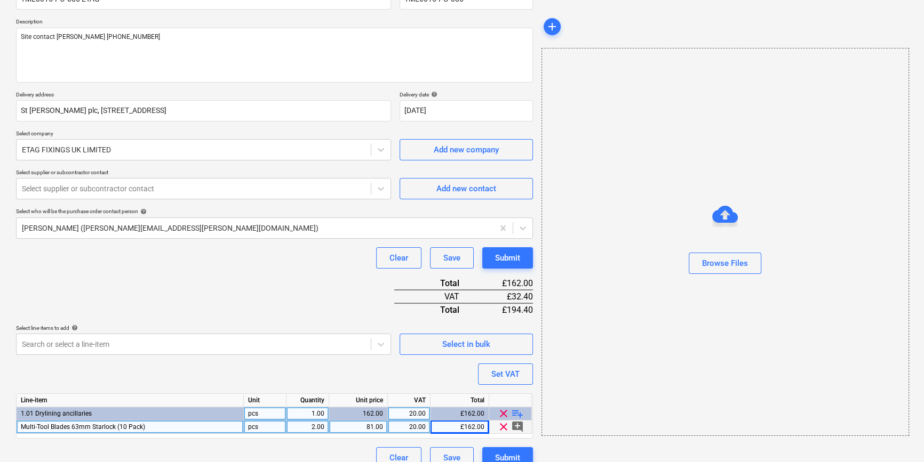
scroll to position [123, 0]
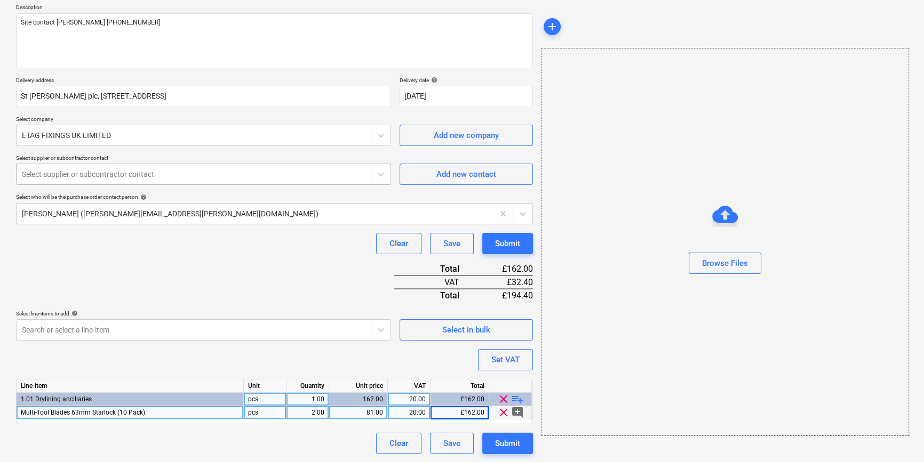
click at [186, 174] on div at bounding box center [193, 174] width 343 height 11
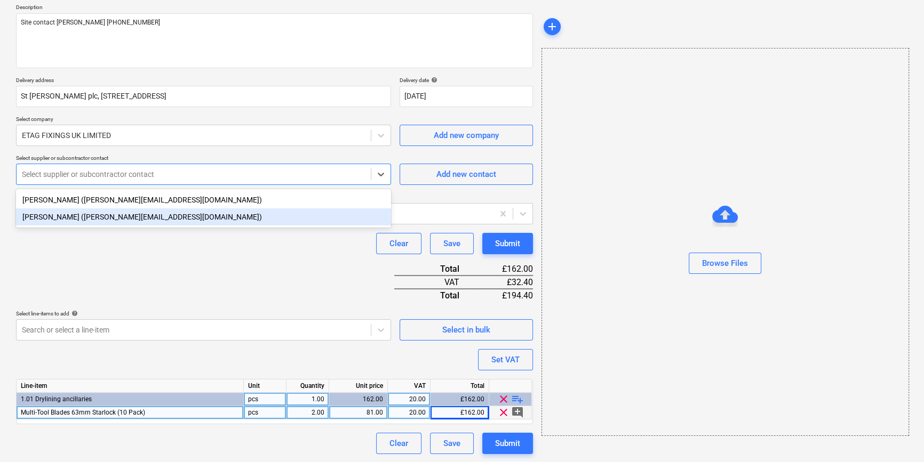
click at [161, 216] on div "[PERSON_NAME] ([PERSON_NAME][EMAIL_ADDRESS][DOMAIN_NAME])" at bounding box center [203, 216] width 375 height 17
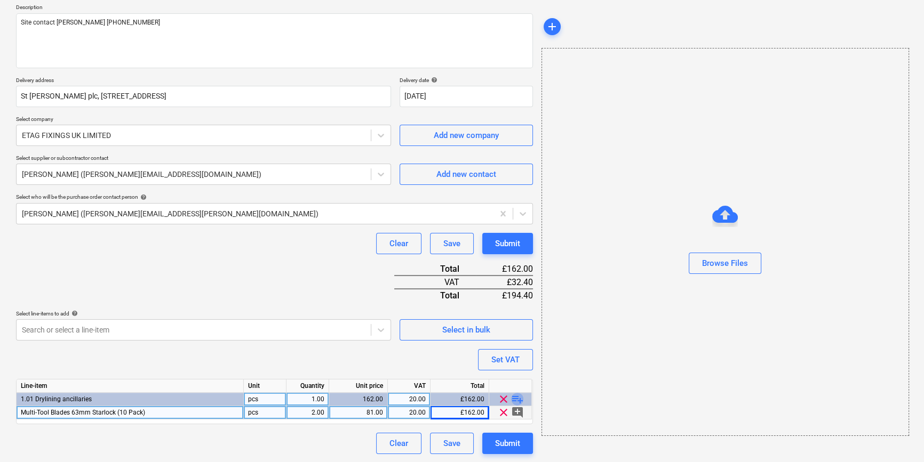
click at [516, 399] on span "playlist_add" at bounding box center [517, 399] width 13 height 13
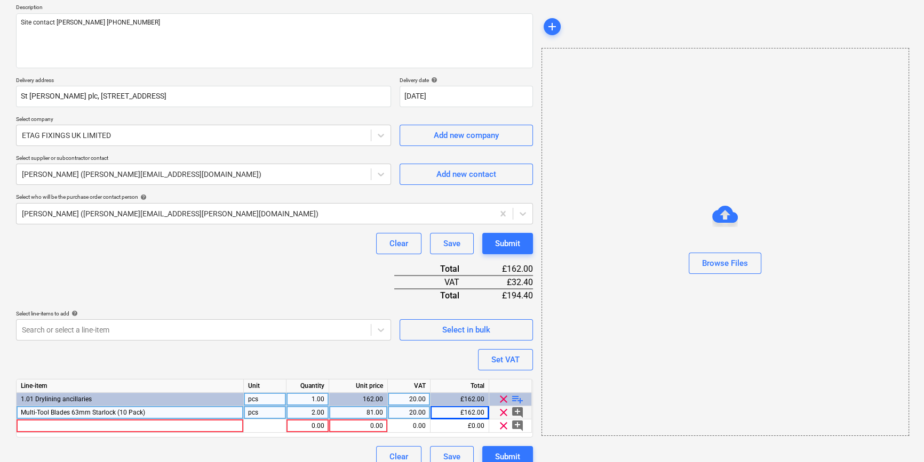
type textarea "x"
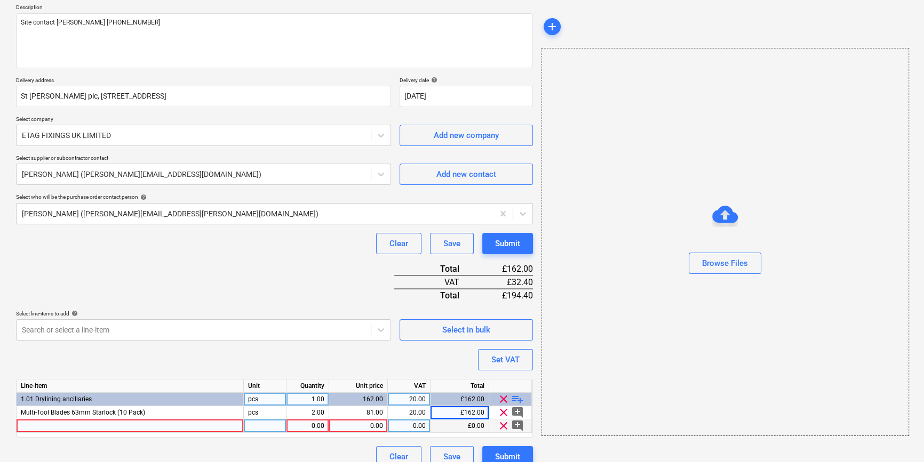
click at [34, 424] on div at bounding box center [130, 426] width 227 height 13
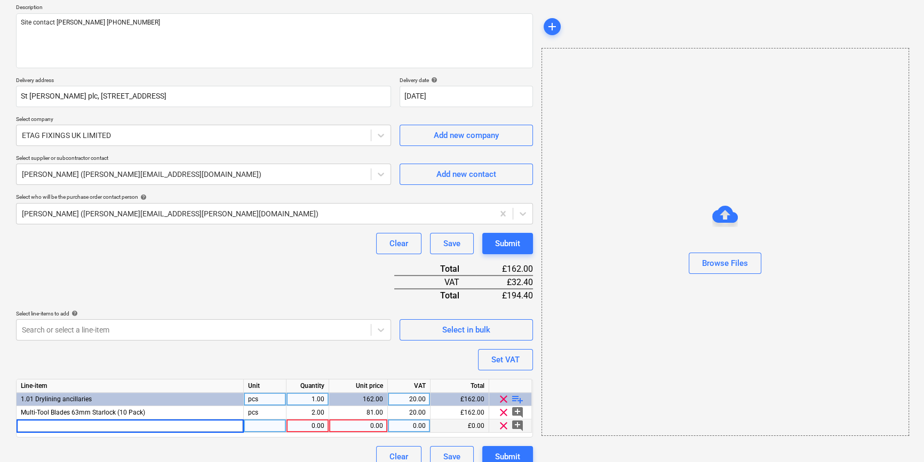
type input "Multi-Tool Blade 63mm Purple Series"
type textarea "x"
type input "20"
type textarea "x"
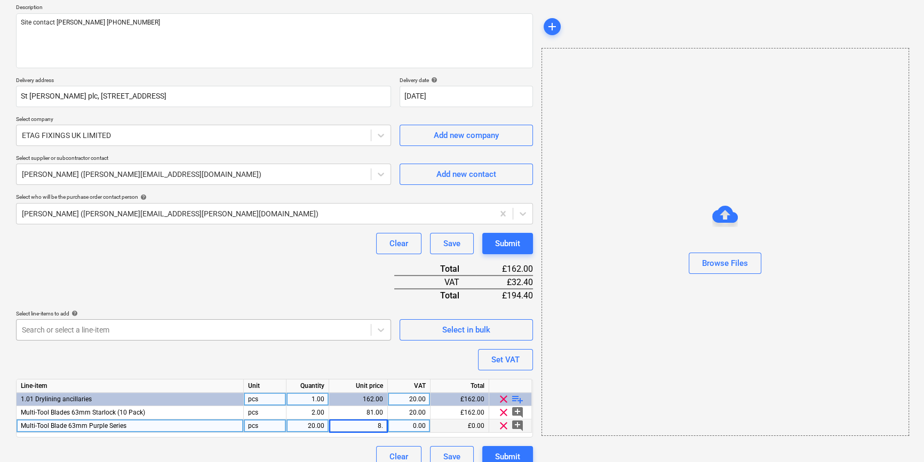
type input "8.1"
type textarea "x"
type input "20"
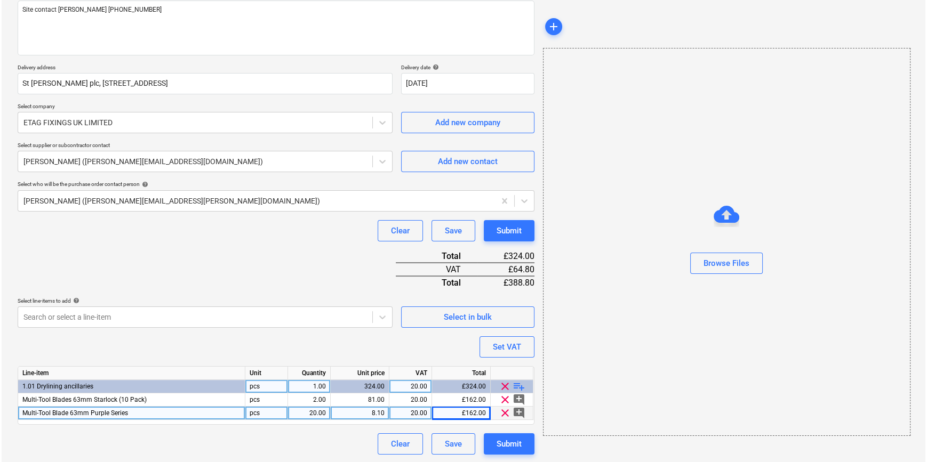
scroll to position [136, 0]
click at [517, 443] on div "Submit" at bounding box center [507, 444] width 25 height 14
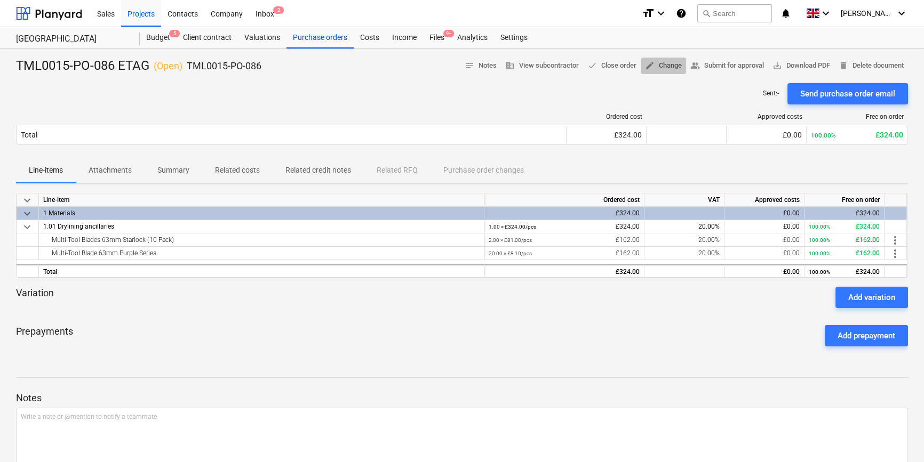
click at [662, 69] on span "edit Change" at bounding box center [663, 66] width 37 height 12
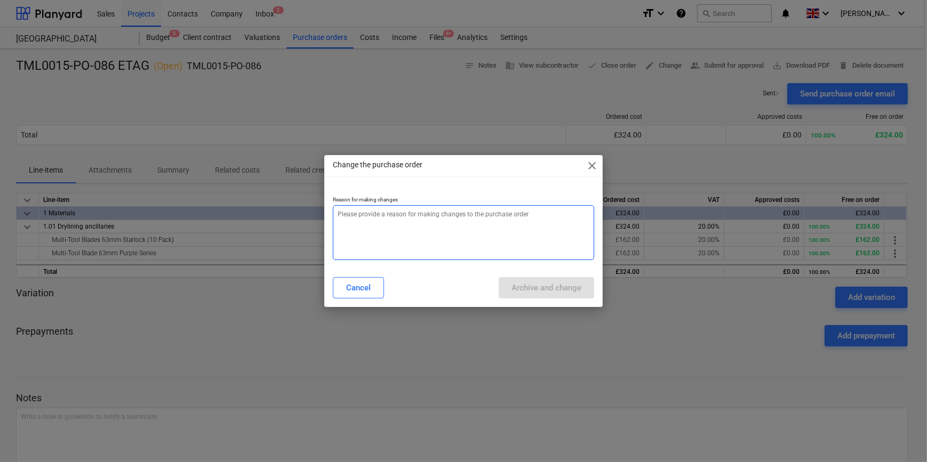
click at [360, 228] on textarea at bounding box center [463, 232] width 261 height 55
type textarea "x"
type textarea "a"
type textarea "x"
type textarea "am"
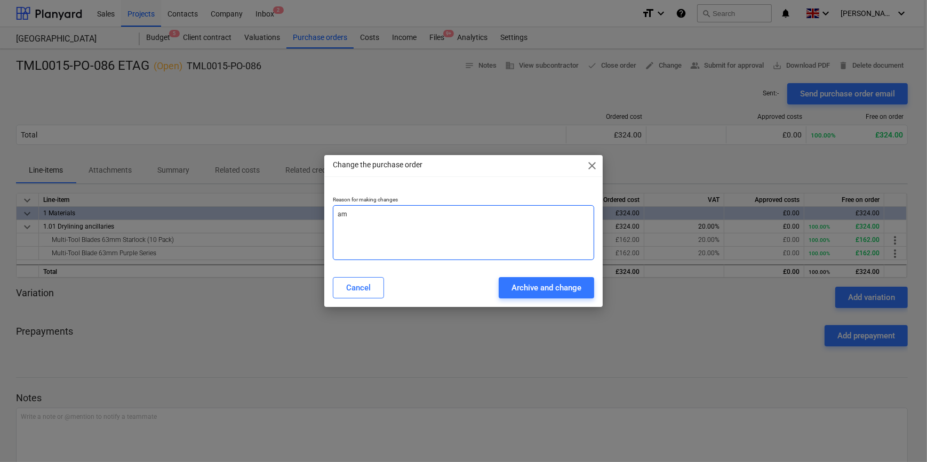
type textarea "x"
type textarea "ame"
type textarea "x"
type textarea "[MEDICAL_DATA]"
click at [544, 287] on div "Archive and change" at bounding box center [546, 288] width 70 height 14
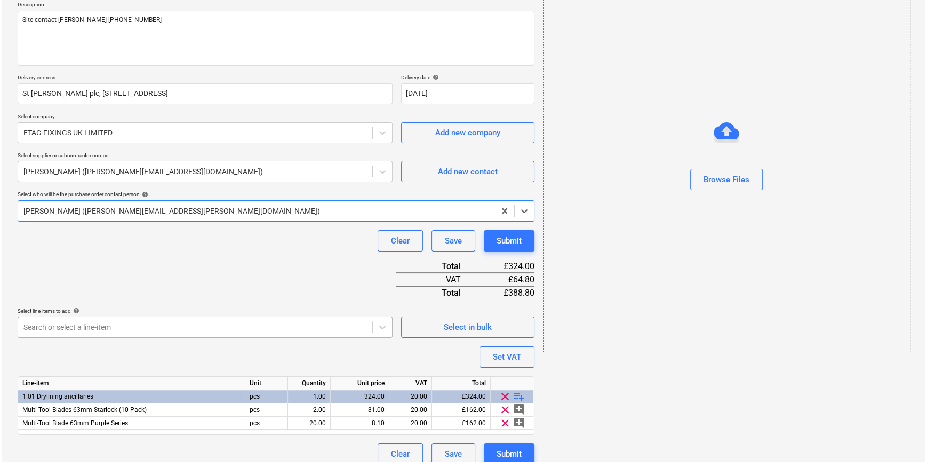
scroll to position [136, 0]
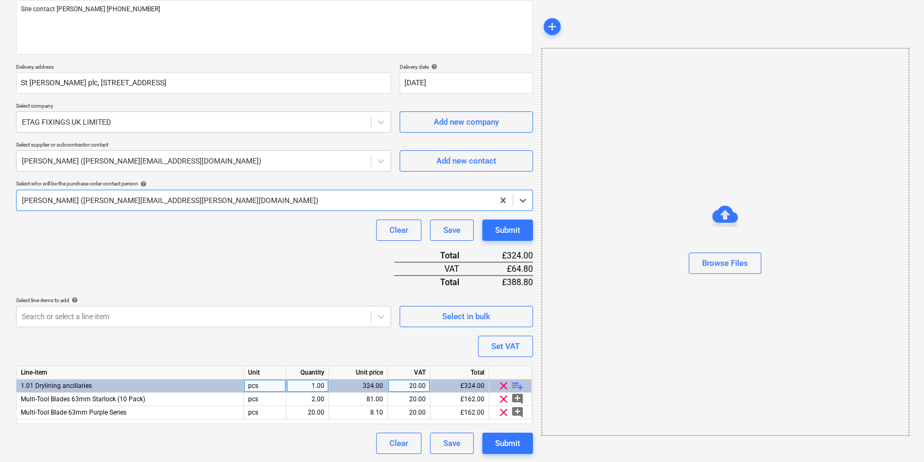
click at [519, 384] on span "playlist_add" at bounding box center [517, 386] width 13 height 13
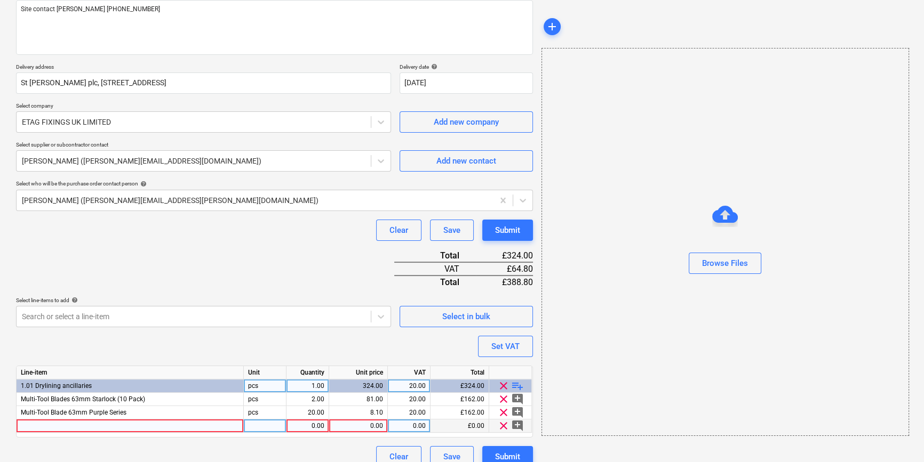
click at [34, 427] on div at bounding box center [130, 426] width 227 height 13
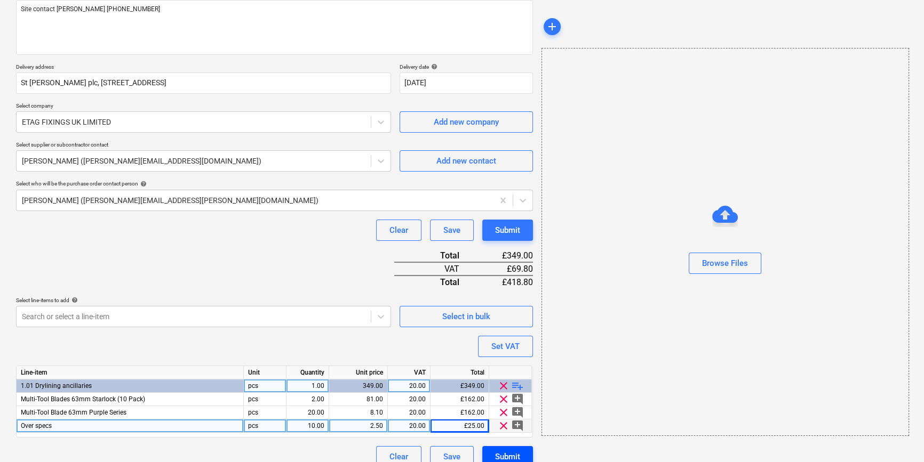
click at [505, 455] on div "Submit" at bounding box center [507, 457] width 25 height 14
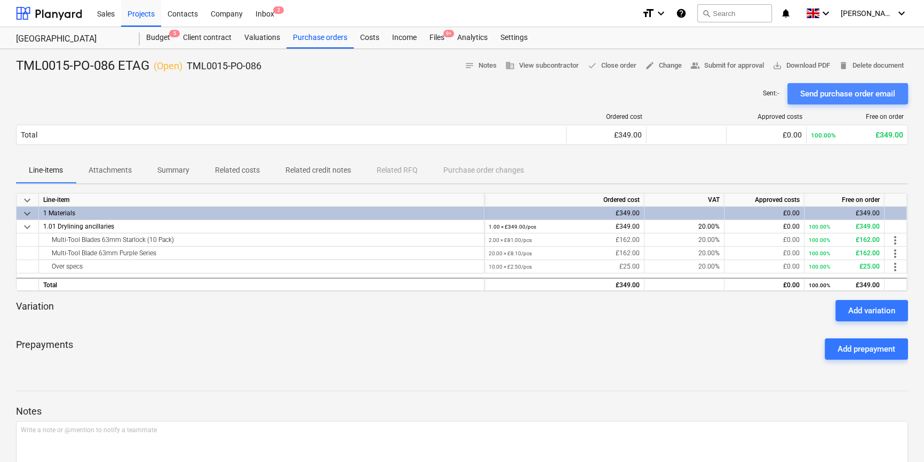
click at [739, 92] on div "Send purchase order email" at bounding box center [847, 94] width 95 height 14
click at [739, 63] on span "save_alt Download PDF" at bounding box center [801, 66] width 58 height 12
click at [135, 13] on div "Projects" at bounding box center [141, 12] width 40 height 27
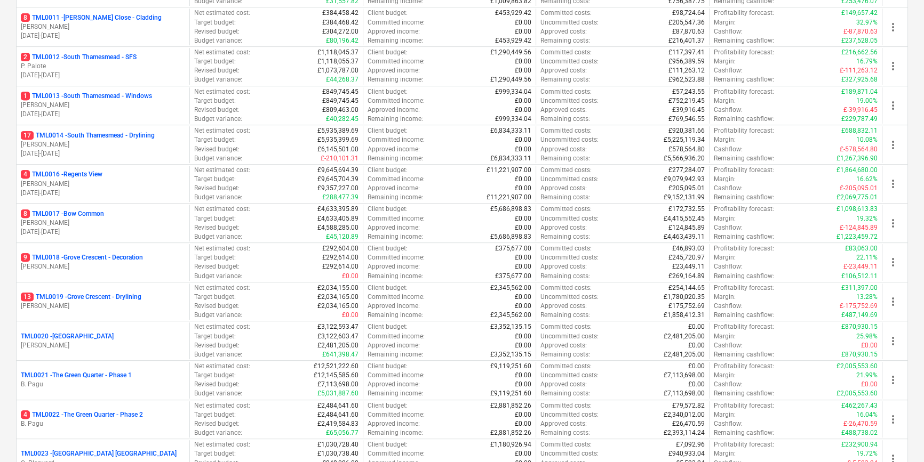
scroll to position [581, 0]
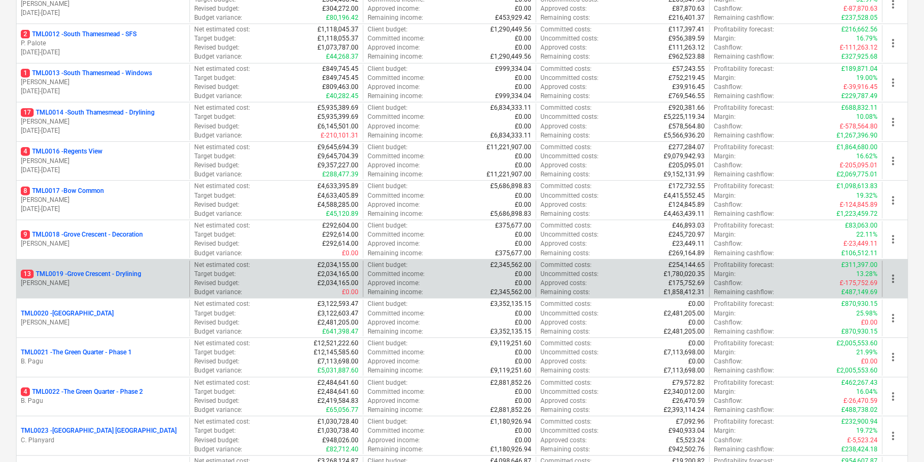
click at [122, 284] on p "[PERSON_NAME]" at bounding box center [103, 283] width 164 height 9
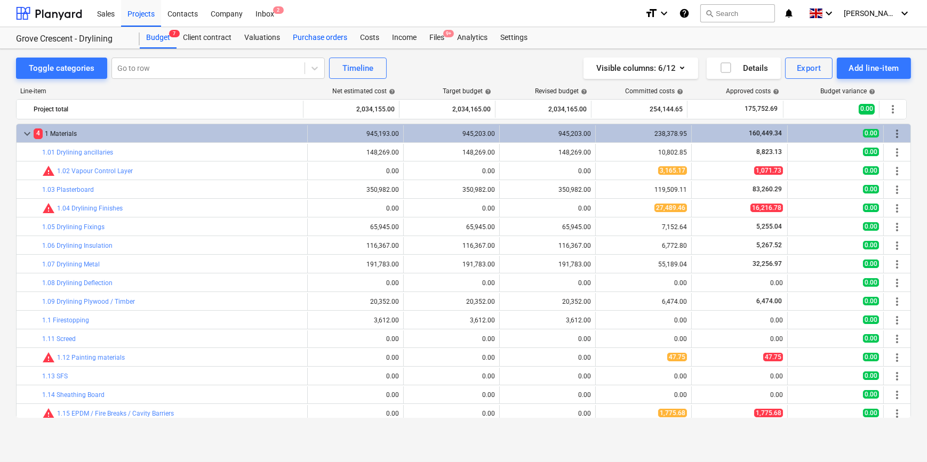
click at [311, 40] on div "Purchase orders" at bounding box center [319, 37] width 67 height 21
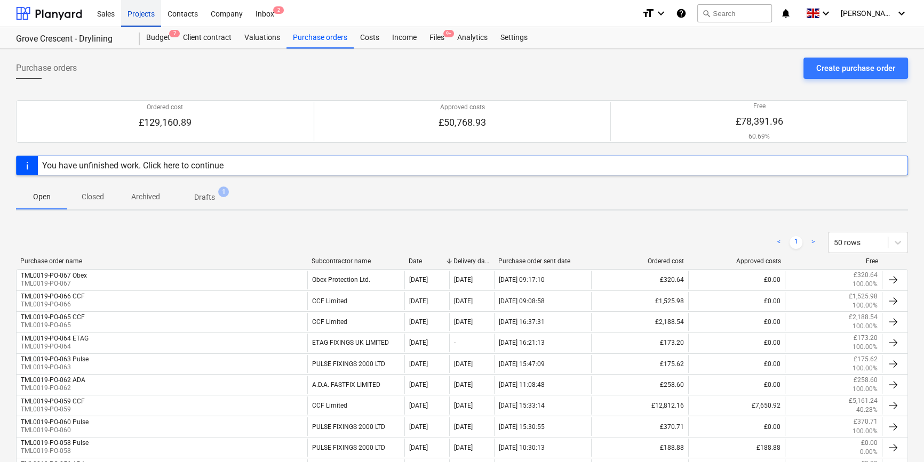
click at [144, 16] on div "Projects" at bounding box center [141, 12] width 40 height 27
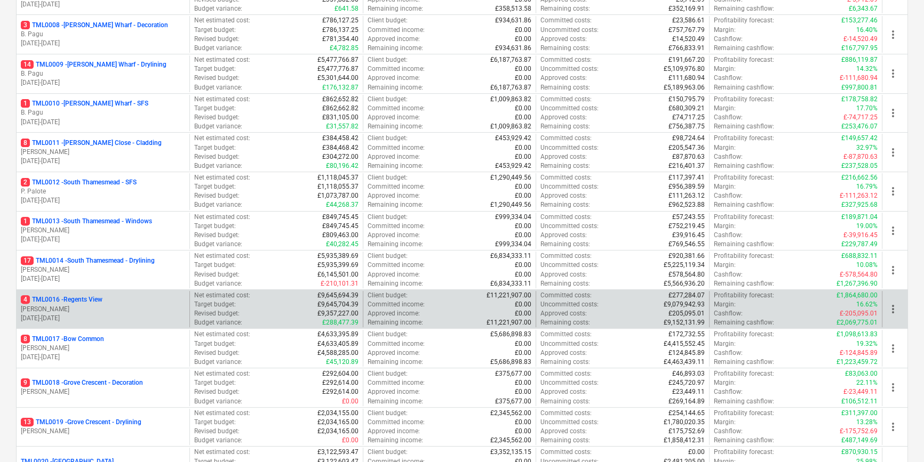
scroll to position [436, 0]
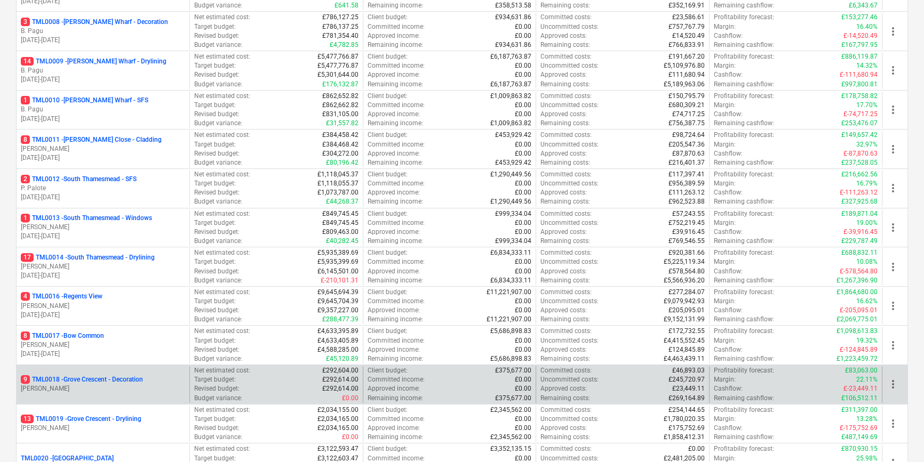
click at [122, 392] on p "[PERSON_NAME]" at bounding box center [103, 388] width 164 height 9
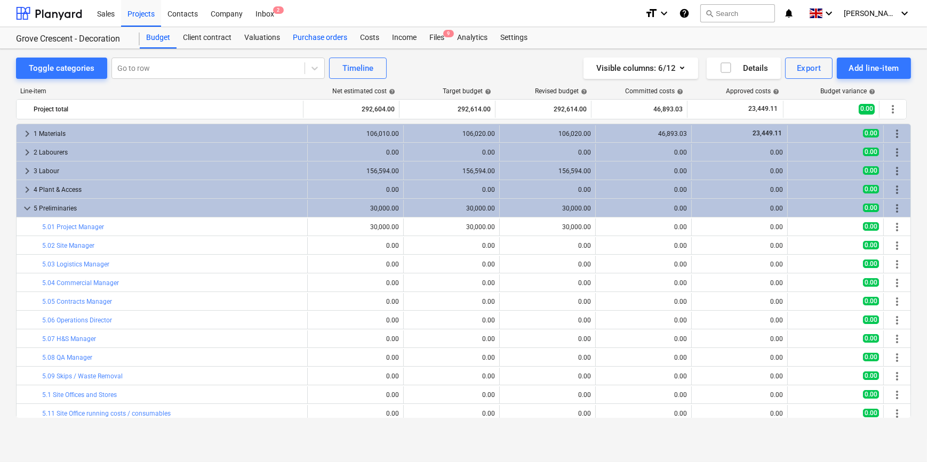
click at [327, 39] on div "Purchase orders" at bounding box center [319, 37] width 67 height 21
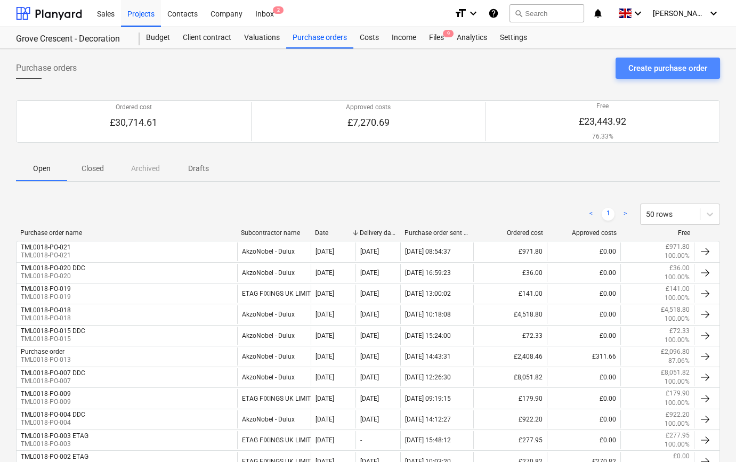
click at [678, 69] on div "Create purchase order" at bounding box center [668, 68] width 79 height 14
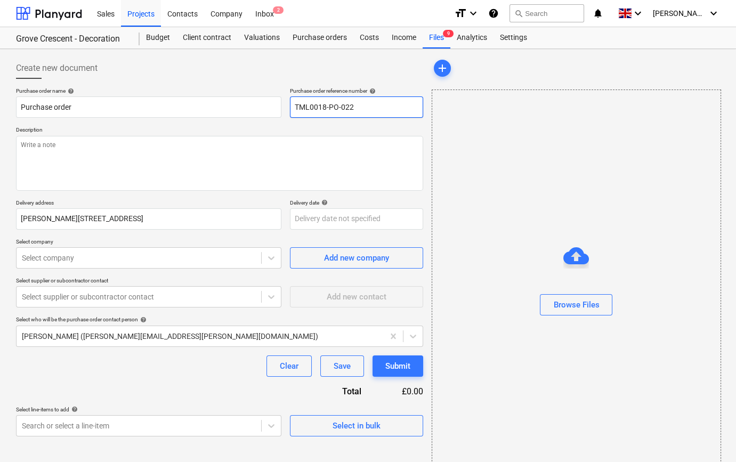
drag, startPoint x: 355, startPoint y: 107, endPoint x: 295, endPoint y: 108, distance: 59.7
click at [295, 108] on input "TML0018-PO-022" at bounding box center [356, 107] width 133 height 21
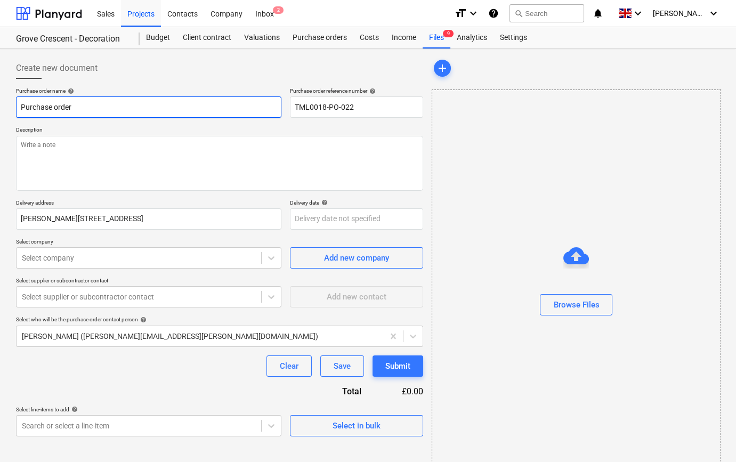
drag, startPoint x: 73, startPoint y: 108, endPoint x: 20, endPoint y: 107, distance: 52.8
click at [20, 107] on input "Purchase order" at bounding box center [149, 107] width 266 height 21
paste input "TML0018-PO-022"
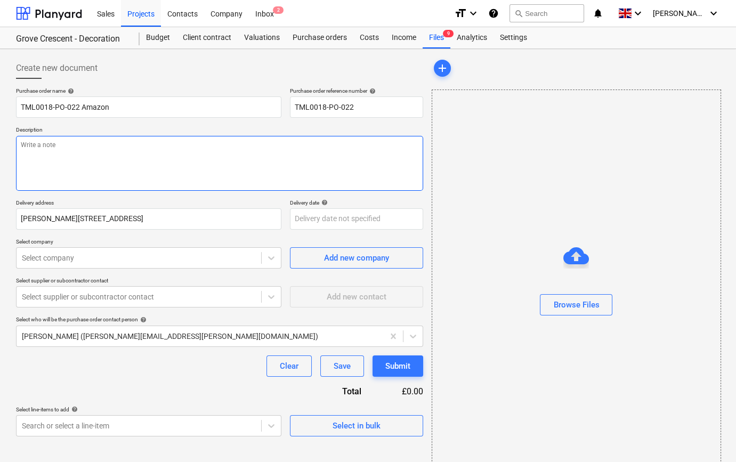
click at [30, 163] on textarea at bounding box center [219, 163] width 407 height 55
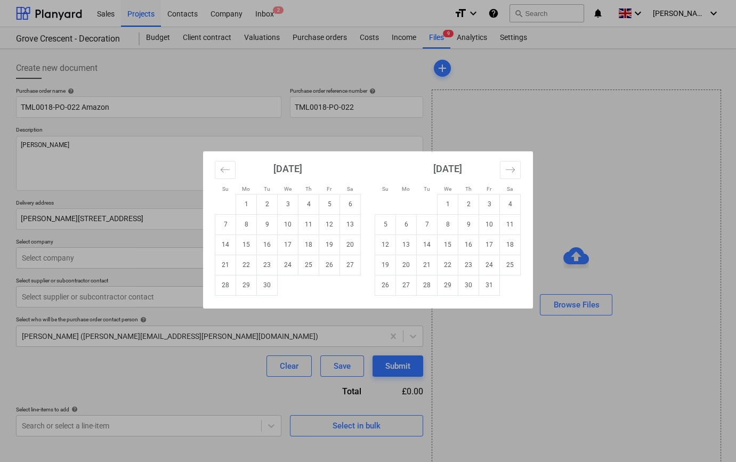
click at [305, 220] on body "Sales Projects Contacts Company Inbox 2 format_size keyboard_arrow_down help se…" at bounding box center [368, 231] width 736 height 462
click at [288, 203] on td "3" at bounding box center [288, 204] width 21 height 20
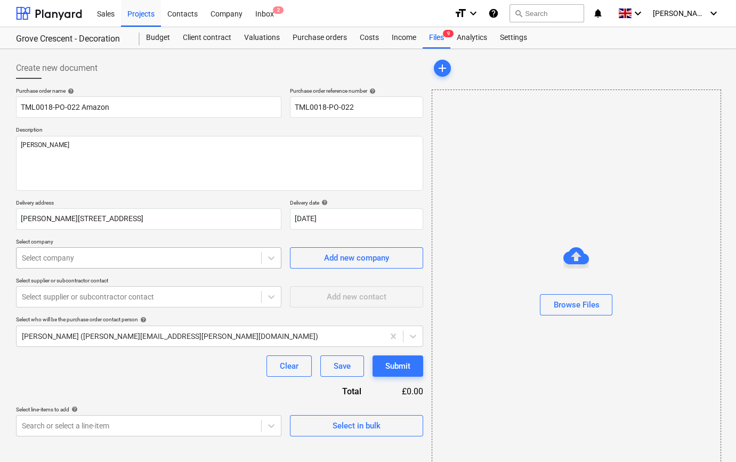
click at [197, 255] on div at bounding box center [139, 258] width 234 height 11
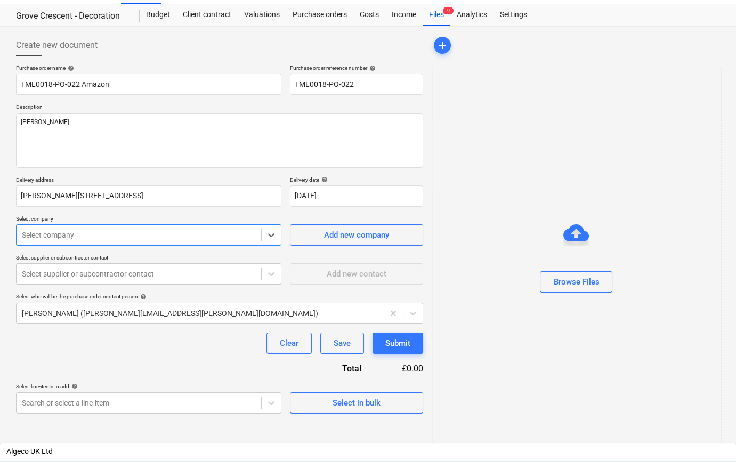
scroll to position [339, 0]
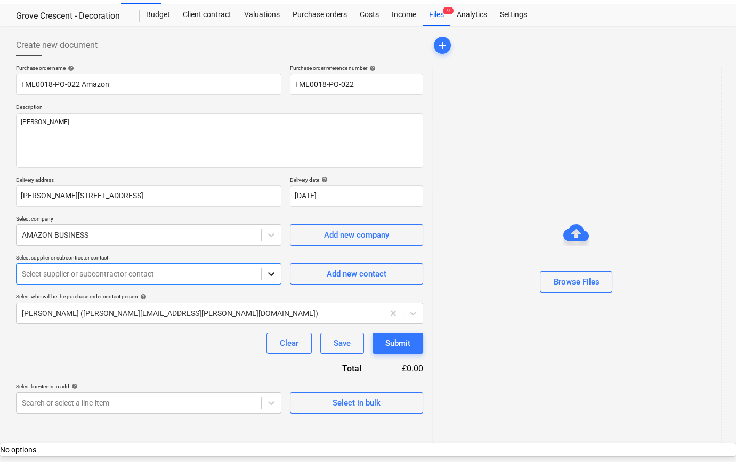
click at [272, 277] on icon at bounding box center [271, 274] width 11 height 11
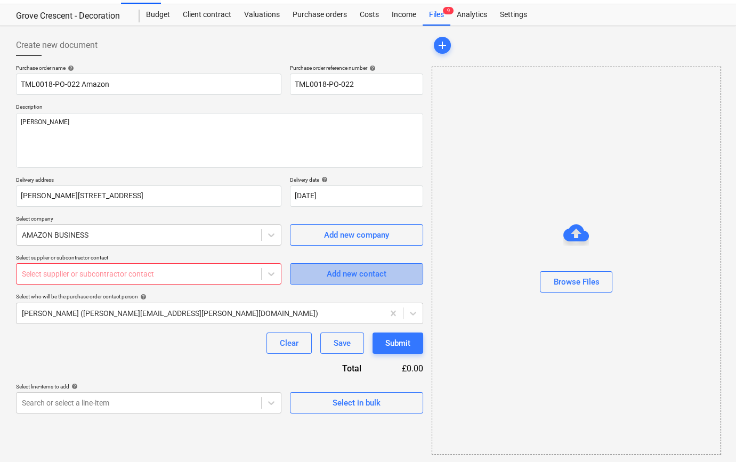
click at [310, 277] on span "Add new contact" at bounding box center [356, 274] width 107 height 14
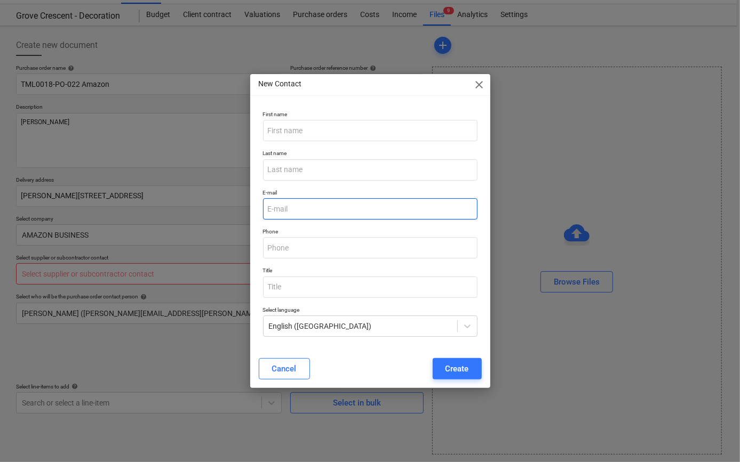
click at [276, 207] on input "email" at bounding box center [370, 208] width 214 height 21
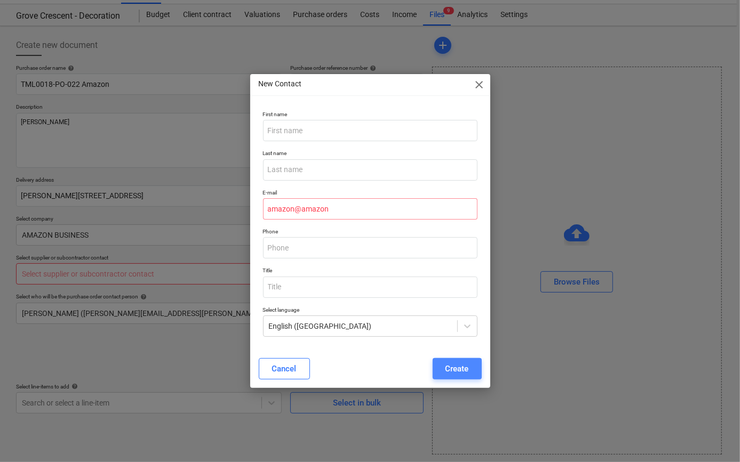
click at [456, 370] on div "Create" at bounding box center [456, 369] width 23 height 14
click at [277, 127] on input "text" at bounding box center [370, 130] width 214 height 21
click at [450, 368] on div "Cancel Create" at bounding box center [370, 368] width 223 height 21
click at [336, 212] on input "amazon@amazon" at bounding box center [370, 208] width 214 height 21
click at [462, 369] on div "Create" at bounding box center [456, 369] width 23 height 14
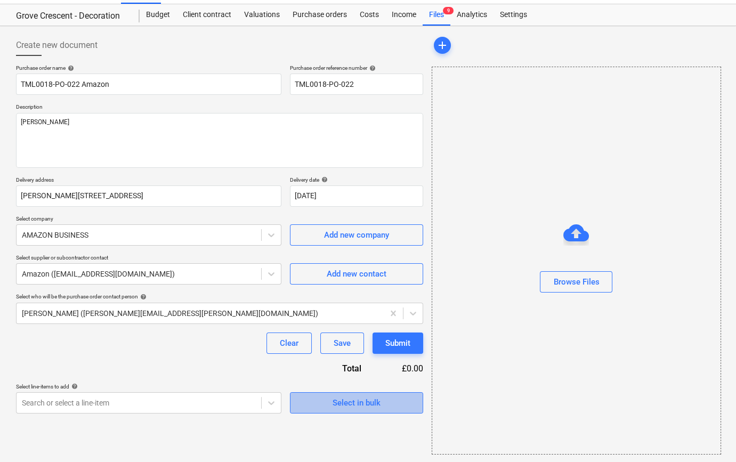
click at [357, 406] on div "Select in bulk" at bounding box center [357, 403] width 48 height 14
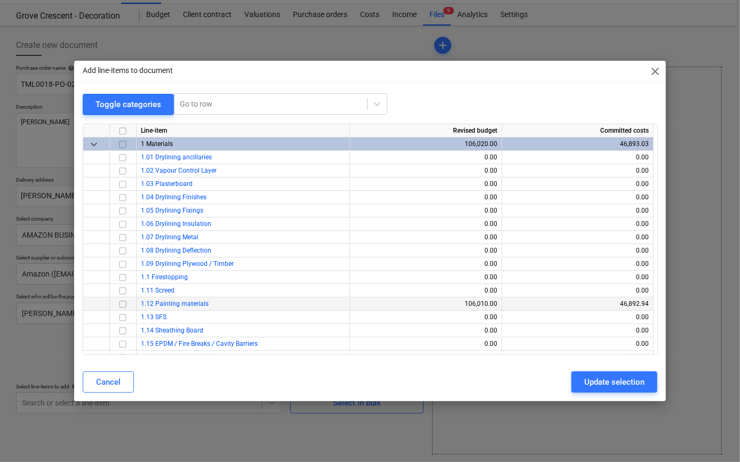
click at [121, 303] on input "checkbox" at bounding box center [122, 304] width 13 height 13
click at [592, 386] on div "Update selection" at bounding box center [614, 382] width 60 height 14
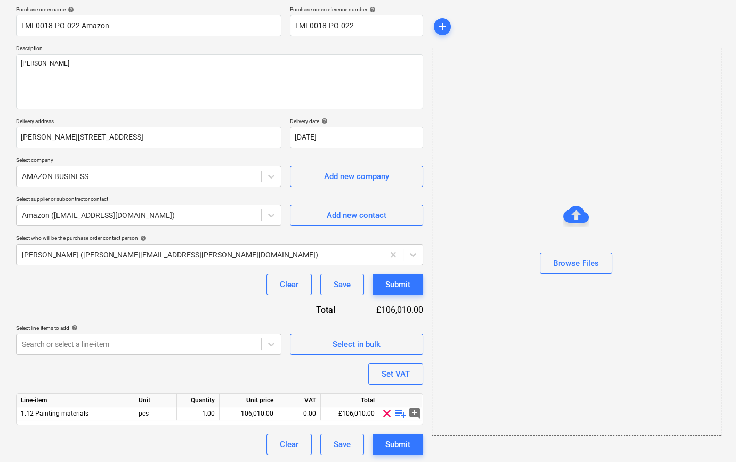
scroll to position [83, 0]
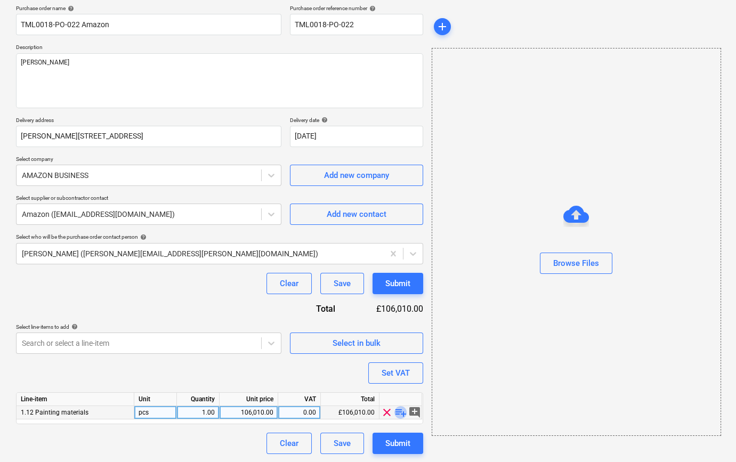
click at [401, 411] on span "playlist_add" at bounding box center [401, 412] width 13 height 13
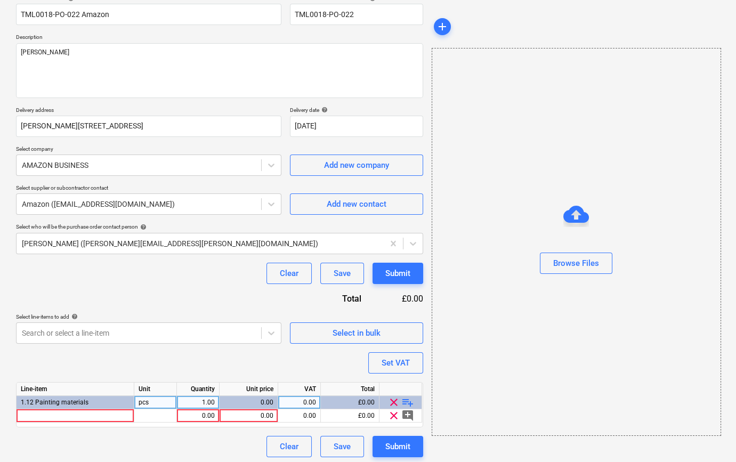
scroll to position [96, 0]
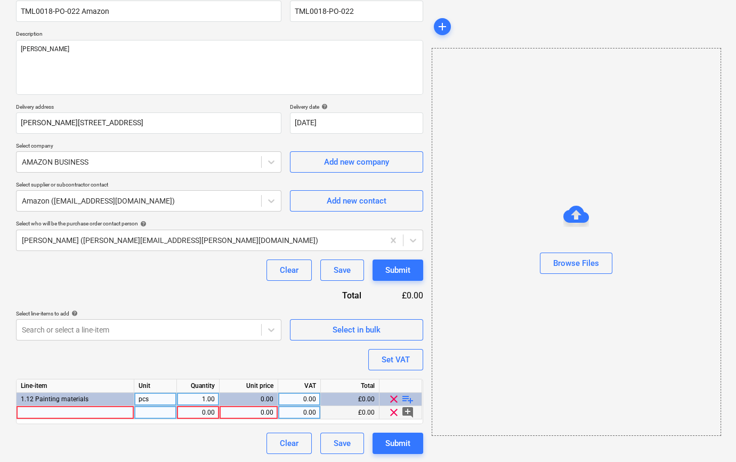
click at [47, 412] on div at bounding box center [76, 412] width 118 height 13
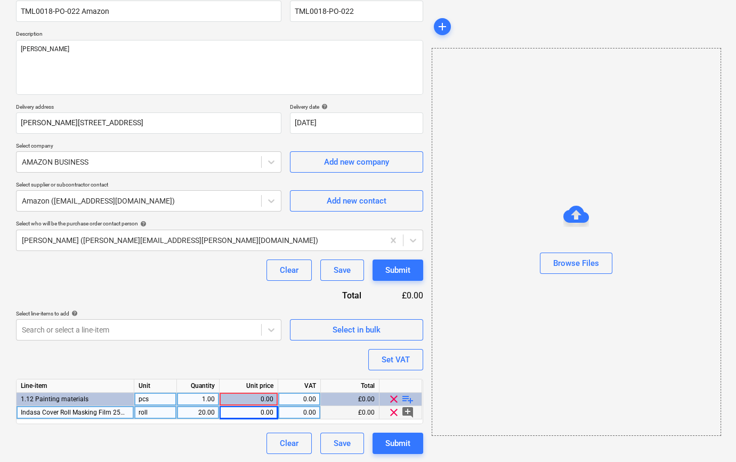
click at [251, 413] on div "0.00" at bounding box center [249, 412] width 50 height 13
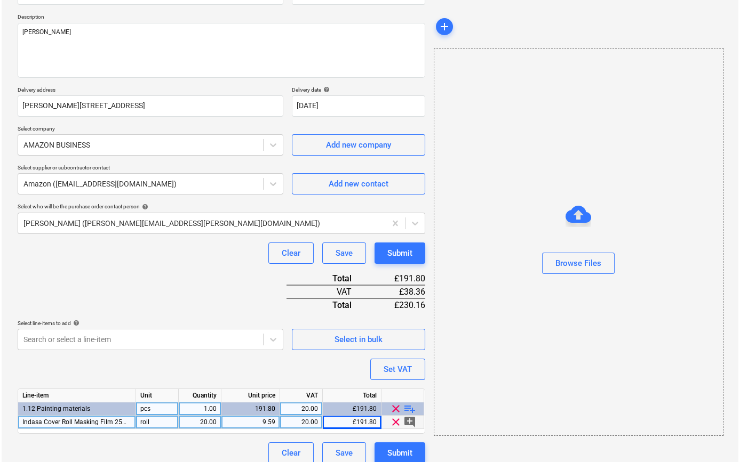
scroll to position [123, 0]
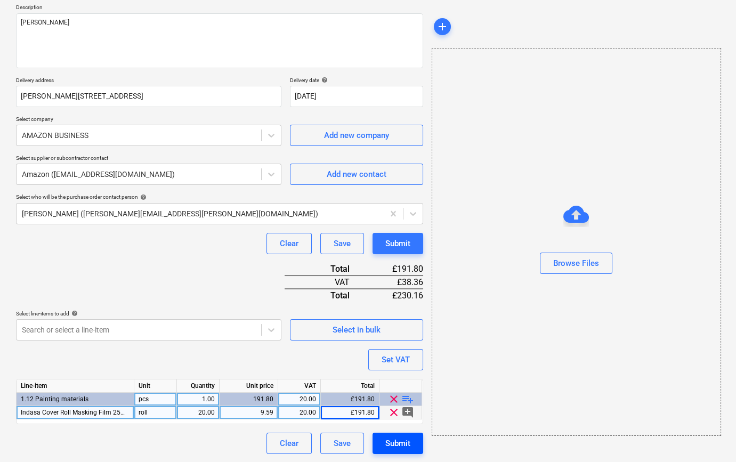
click at [399, 444] on div "Submit" at bounding box center [398, 444] width 25 height 14
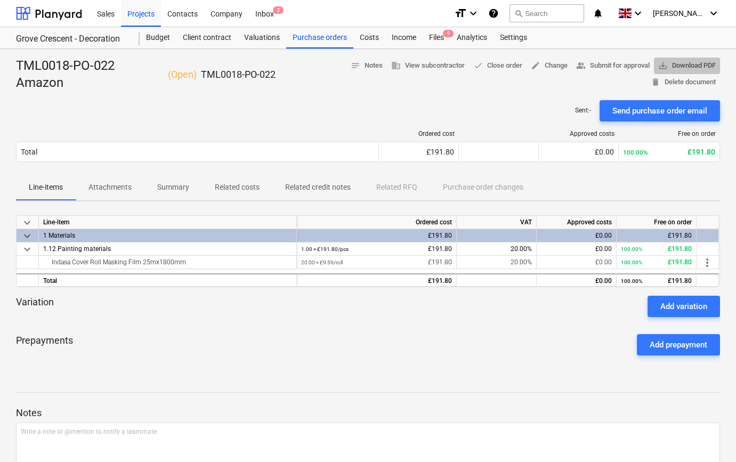
click at [698, 62] on span "save_alt Download PDF" at bounding box center [688, 66] width 58 height 12
click at [142, 15] on div "Projects" at bounding box center [141, 12] width 40 height 27
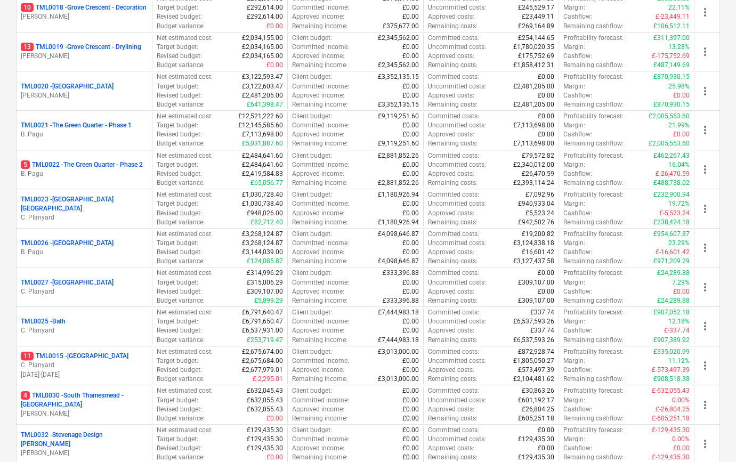
scroll to position [824, 0]
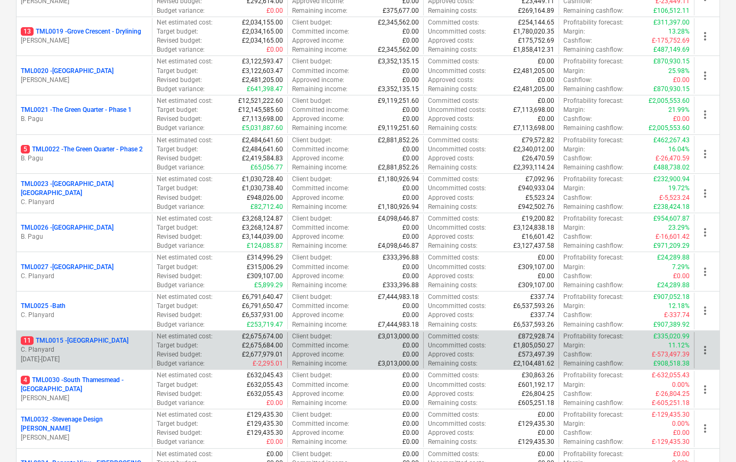
click at [80, 347] on p "C. Planyard" at bounding box center [84, 350] width 127 height 9
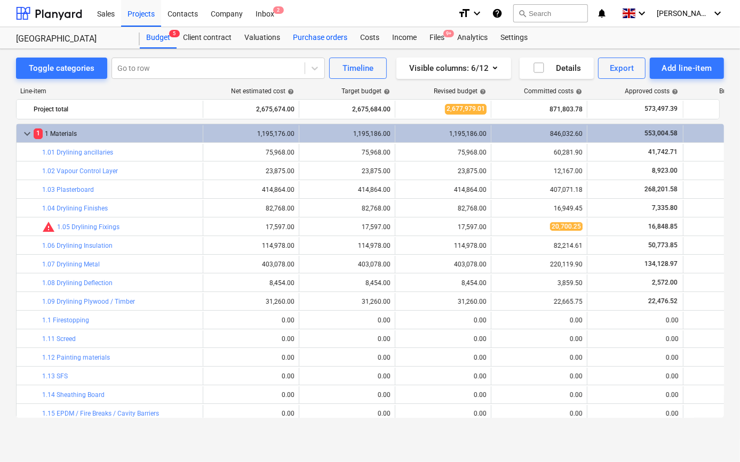
click at [302, 36] on div "Purchase orders" at bounding box center [319, 37] width 67 height 21
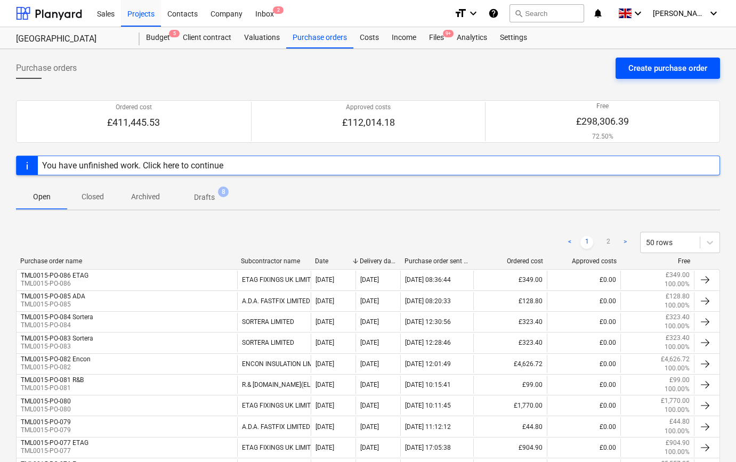
click at [662, 67] on div "Create purchase order" at bounding box center [668, 68] width 79 height 14
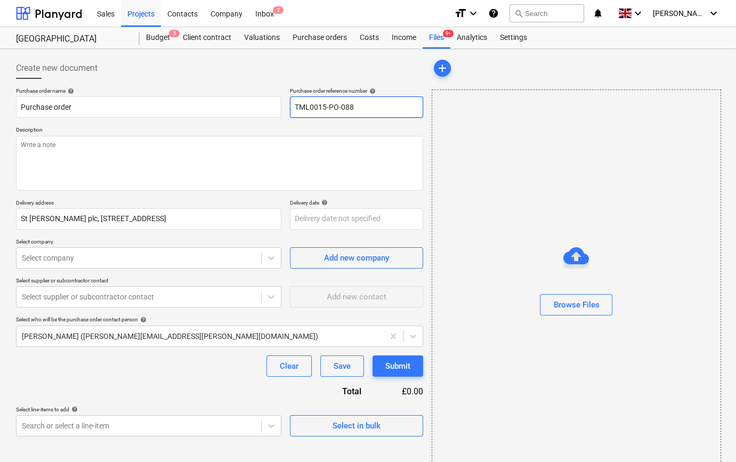
drag, startPoint x: 363, startPoint y: 104, endPoint x: 290, endPoint y: 107, distance: 73.1
click at [290, 107] on input "TML0015-PO-088" at bounding box center [356, 107] width 133 height 21
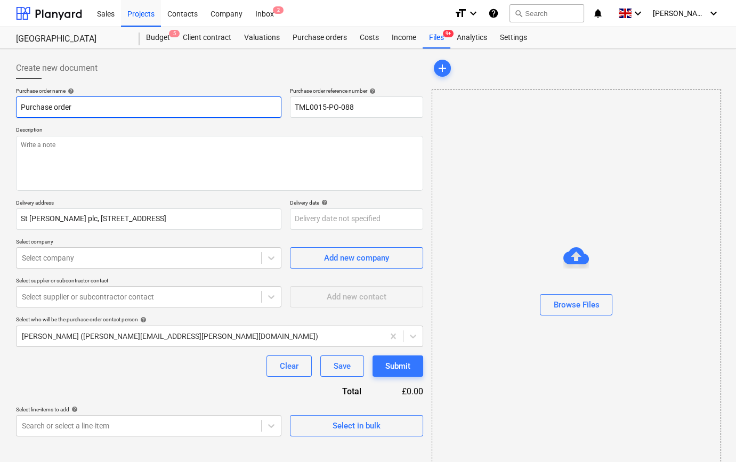
drag, startPoint x: 74, startPoint y: 107, endPoint x: 8, endPoint y: 107, distance: 66.1
click at [8, 107] on div "Create new document Purchase order name help Purchase order Purchase order refe…" at bounding box center [368, 267] width 736 height 437
paste input "TML0015-PO-088"
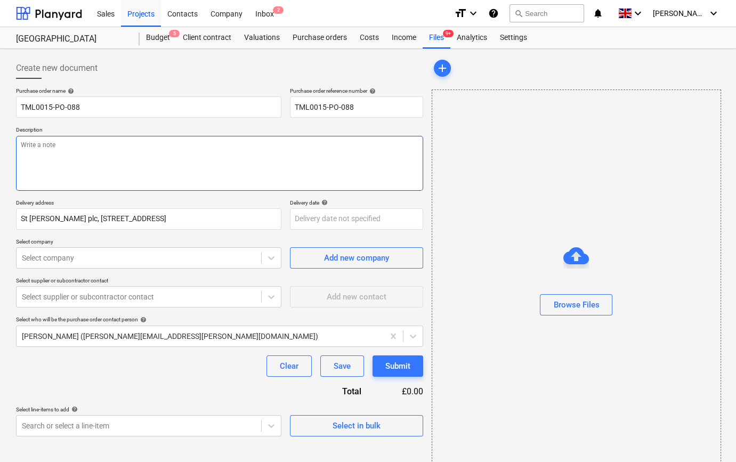
click at [27, 155] on textarea at bounding box center [219, 163] width 407 height 55
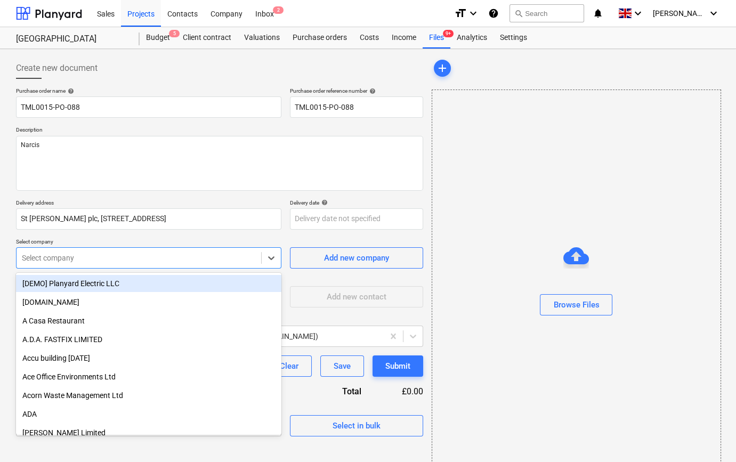
click at [186, 256] on div at bounding box center [139, 258] width 234 height 11
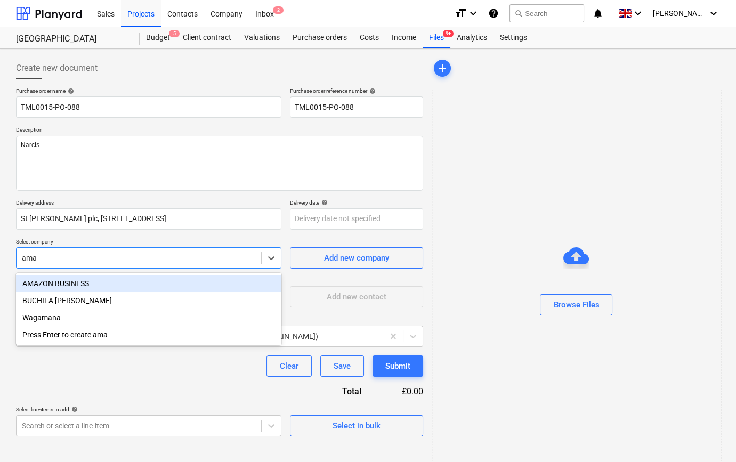
click at [156, 284] on div "AMAZON BUSINESS" at bounding box center [149, 283] width 266 height 17
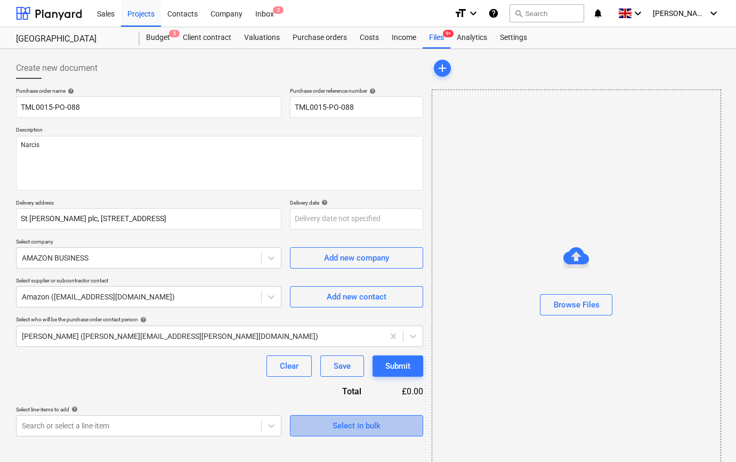
click at [319, 421] on span "Select in bulk" at bounding box center [356, 426] width 107 height 14
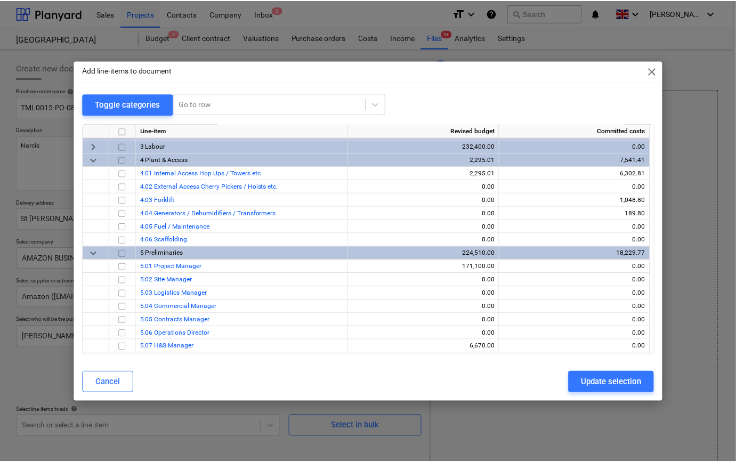
scroll to position [485, 0]
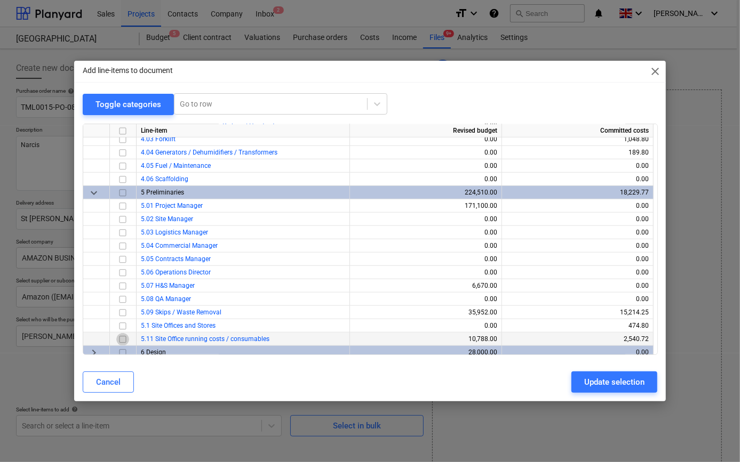
click at [121, 338] on input "checkbox" at bounding box center [122, 339] width 13 height 13
click at [606, 383] on div "Update selection" at bounding box center [614, 382] width 60 height 14
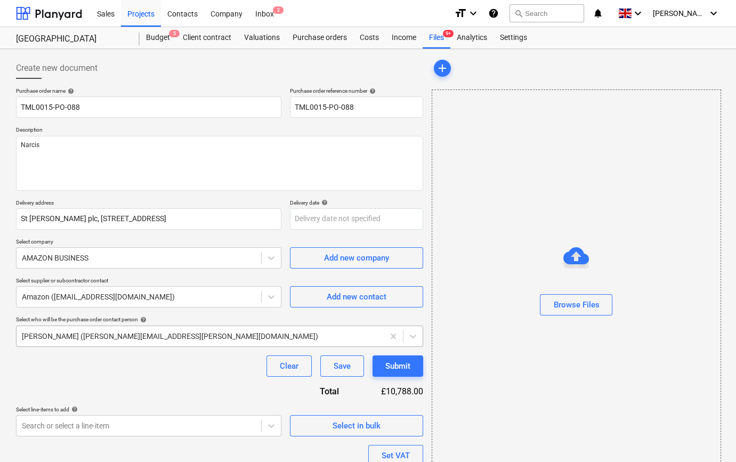
scroll to position [83, 0]
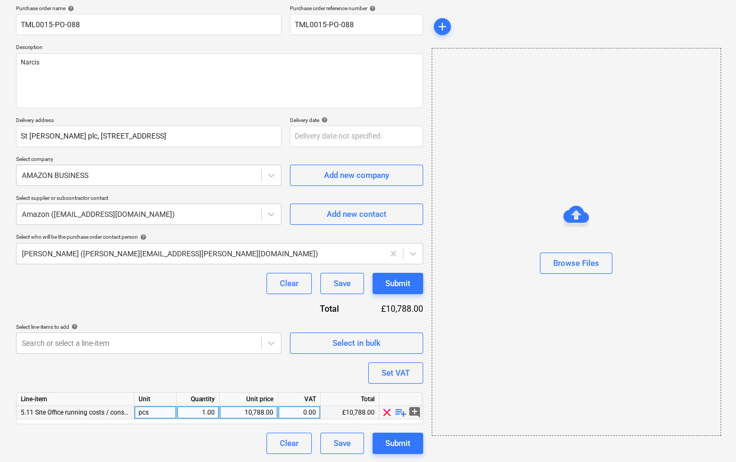
click at [400, 413] on span "playlist_add" at bounding box center [401, 412] width 13 height 13
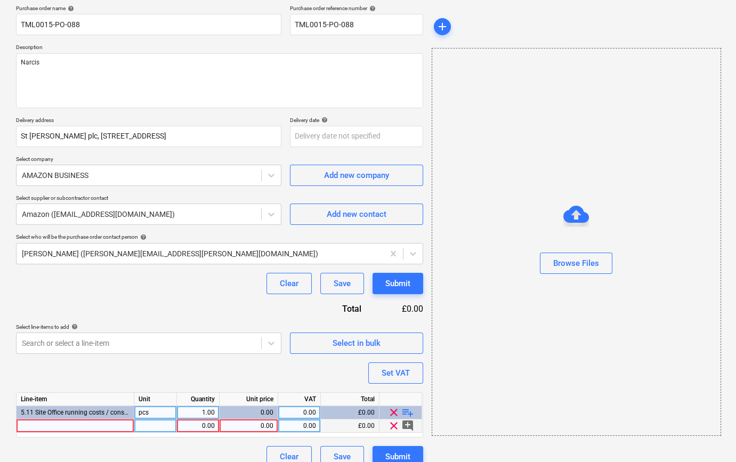
click at [31, 424] on div at bounding box center [76, 426] width 118 height 13
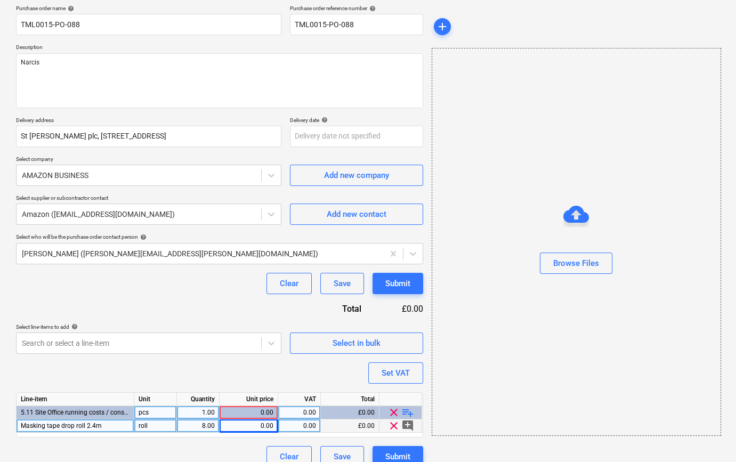
click at [200, 426] on div "8.00" at bounding box center [198, 426] width 34 height 13
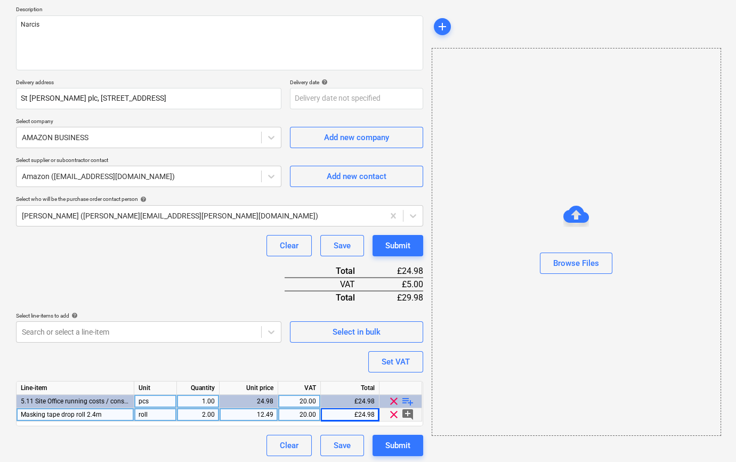
scroll to position [123, 0]
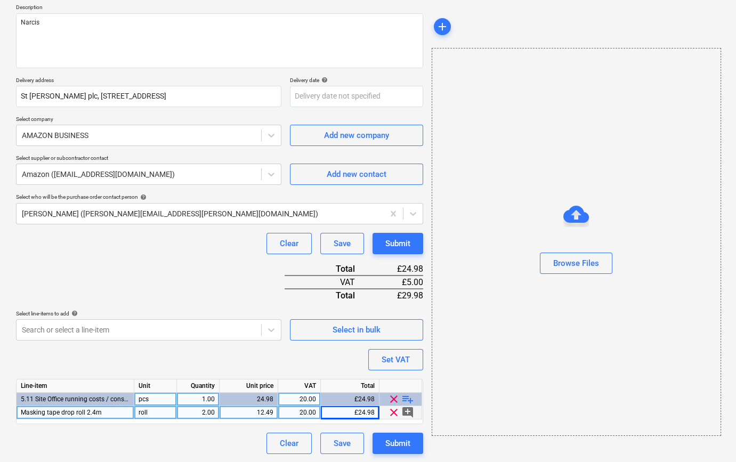
click at [406, 398] on span "playlist_add" at bounding box center [408, 399] width 13 height 13
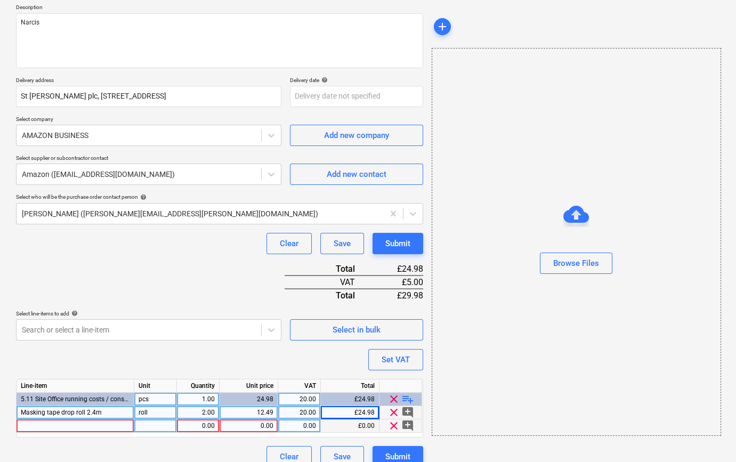
click at [46, 426] on div at bounding box center [76, 426] width 118 height 13
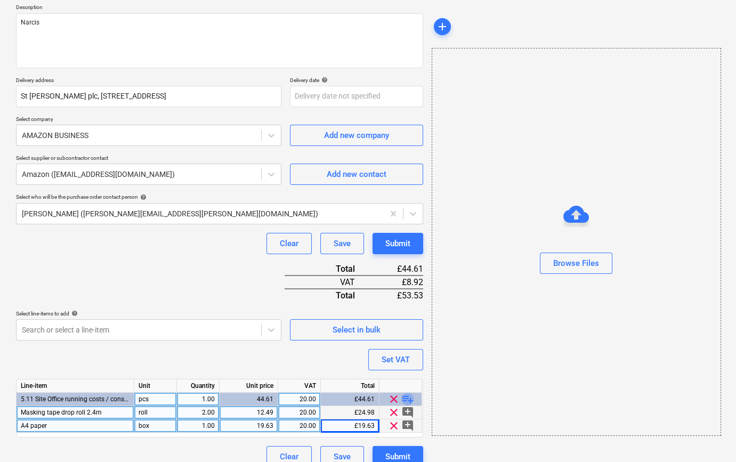
click at [412, 398] on span "playlist_add" at bounding box center [408, 399] width 13 height 13
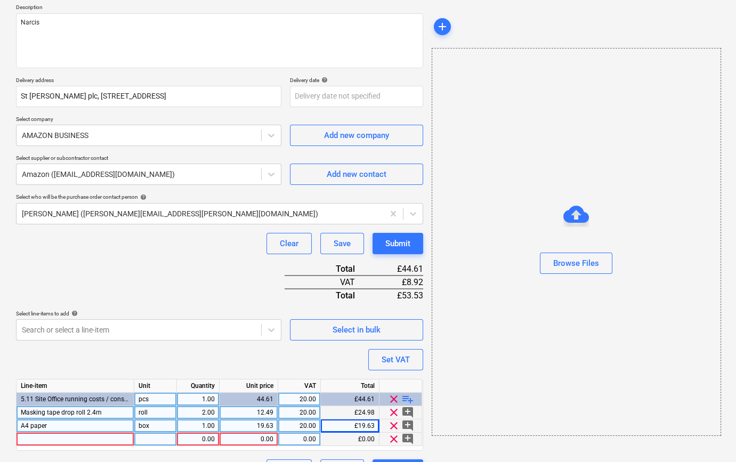
click at [58, 440] on div at bounding box center [76, 439] width 118 height 13
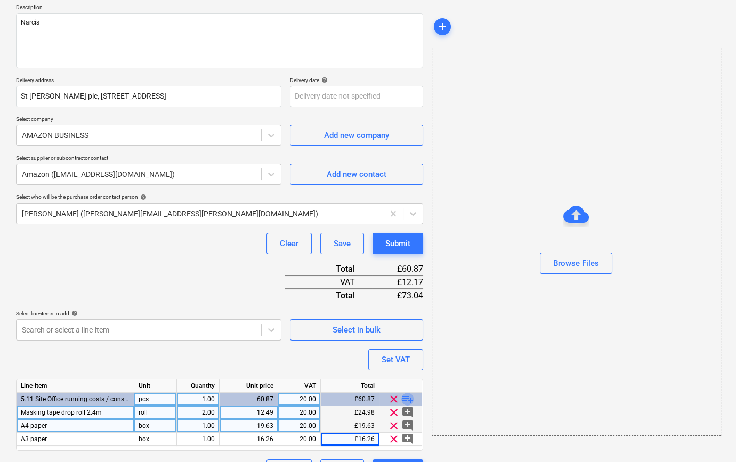
click at [407, 397] on span "playlist_add" at bounding box center [408, 399] width 13 height 13
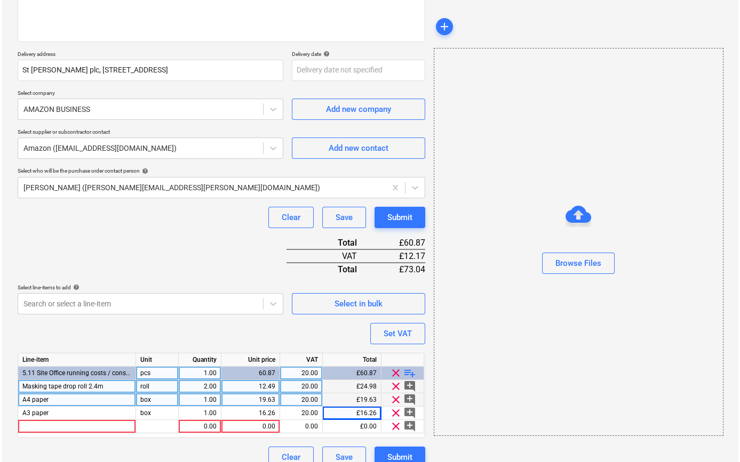
scroll to position [163, 0]
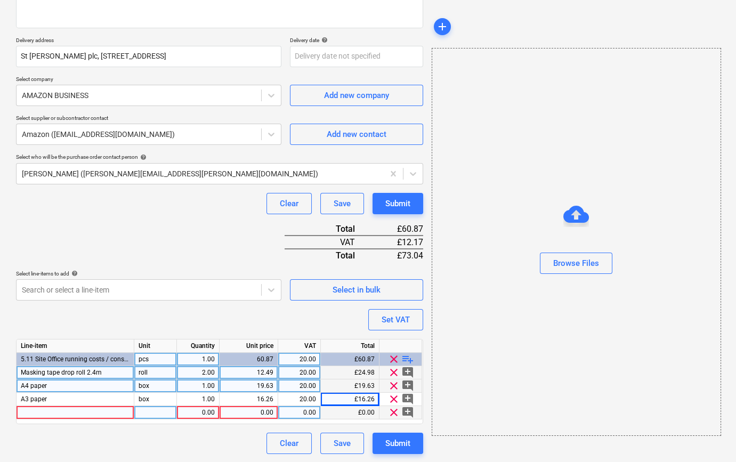
click at [38, 412] on div at bounding box center [76, 412] width 118 height 13
click at [254, 411] on div "0.00" at bounding box center [249, 412] width 50 height 13
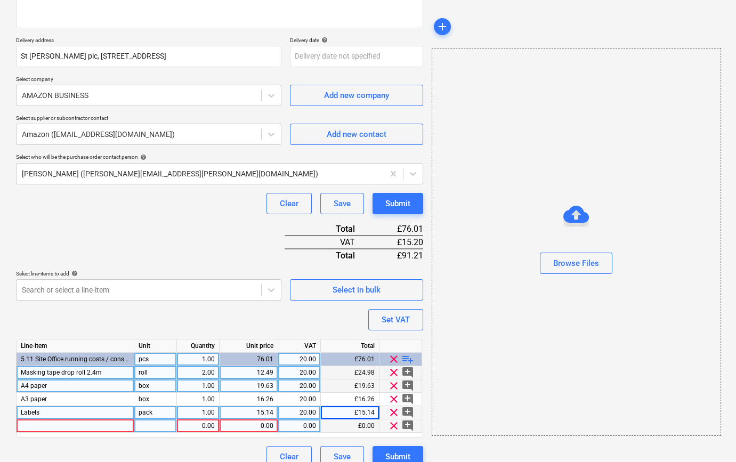
click at [42, 423] on div at bounding box center [76, 426] width 118 height 13
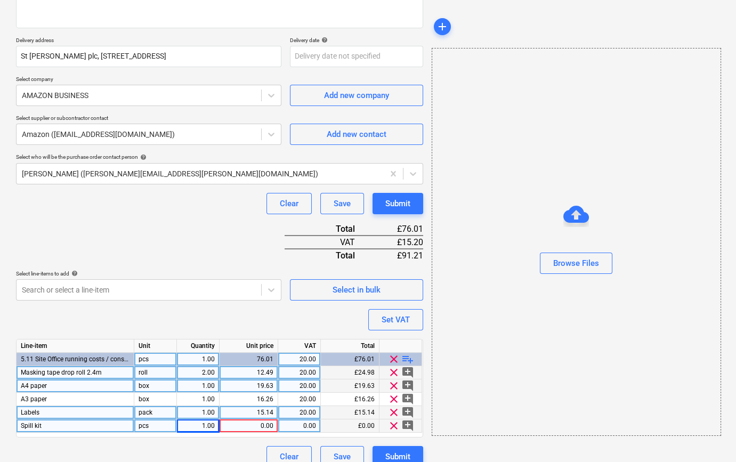
click at [203, 424] on div "1.00" at bounding box center [198, 426] width 34 height 13
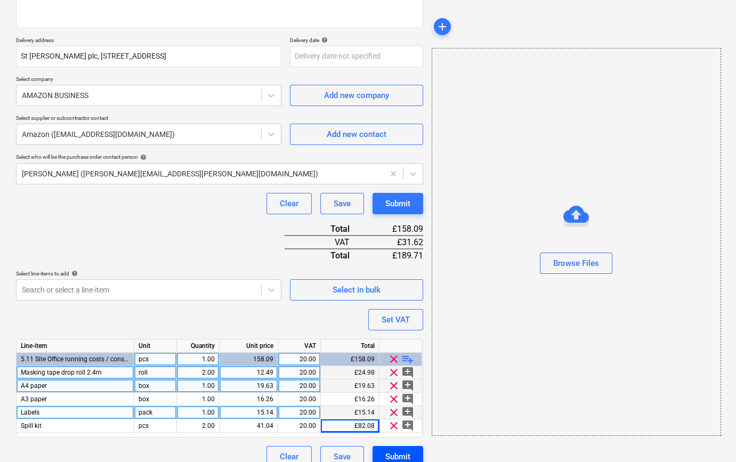
click at [392, 458] on div "Submit" at bounding box center [398, 457] width 25 height 14
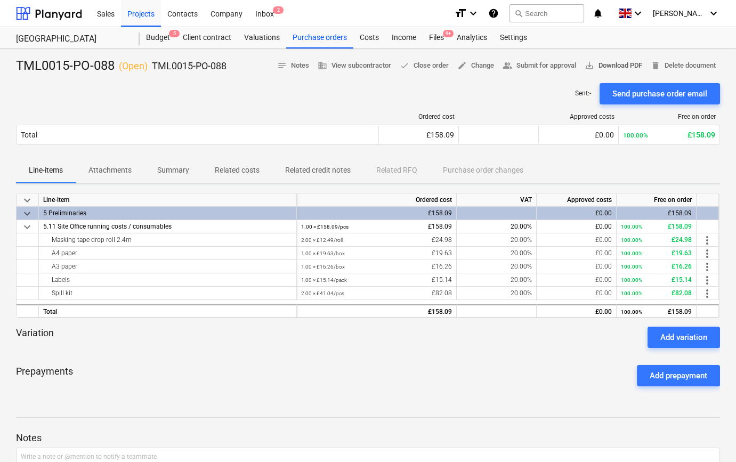
click at [621, 67] on span "save_alt Download PDF" at bounding box center [614, 66] width 58 height 12
